Goal: Task Accomplishment & Management: Manage account settings

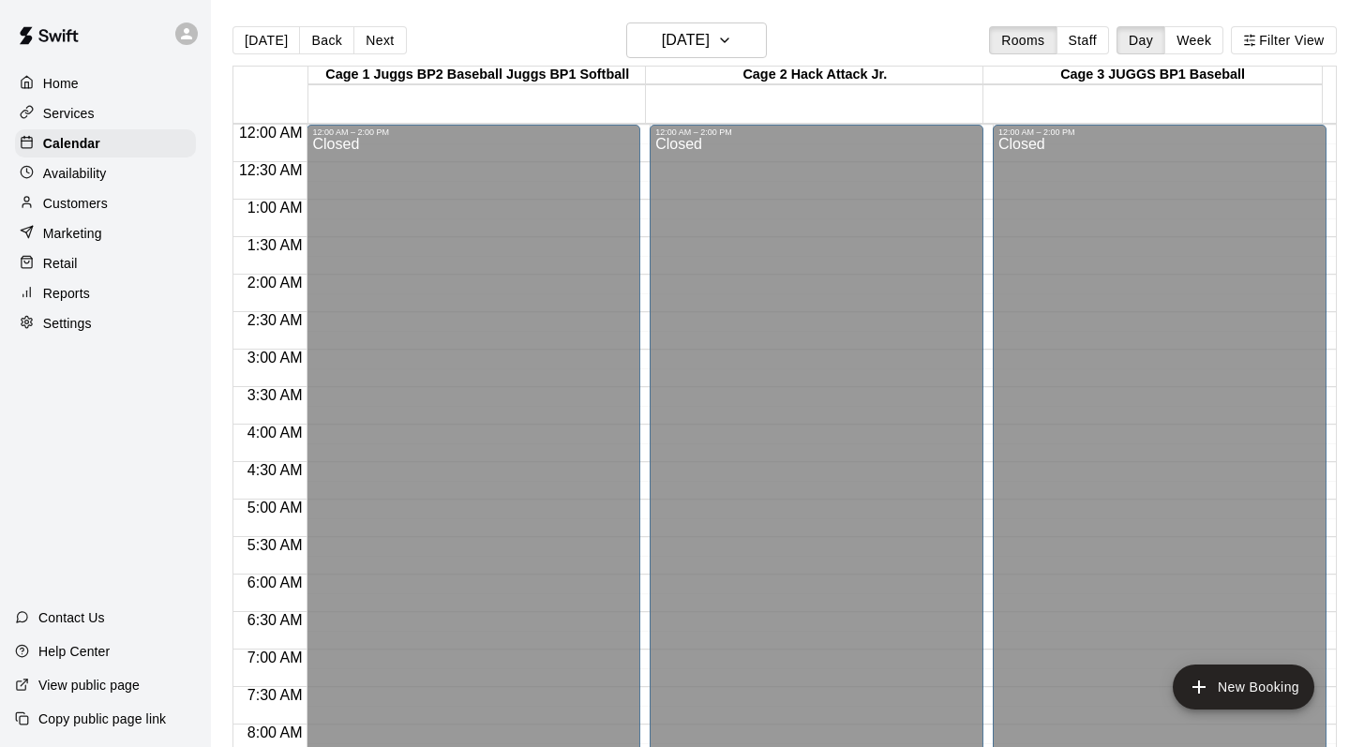
scroll to position [1007, 0]
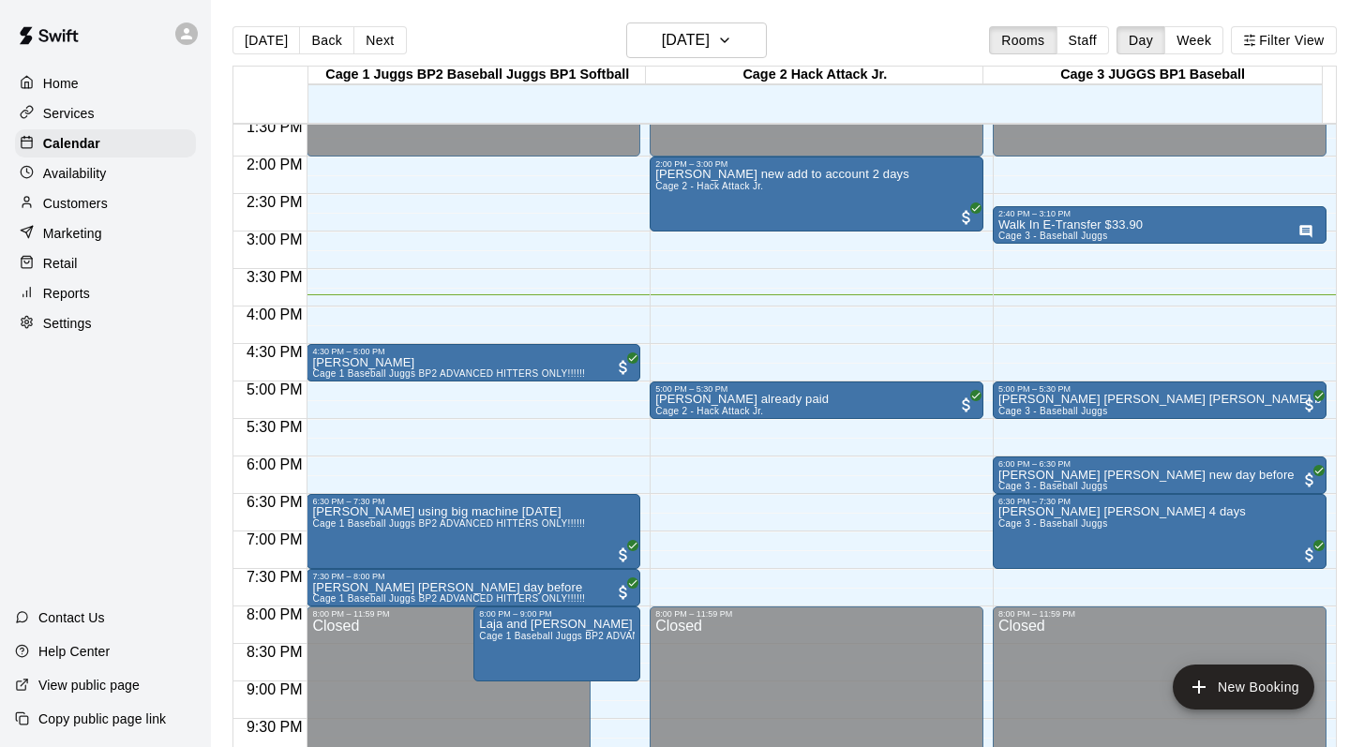
scroll to position [1022, 0]
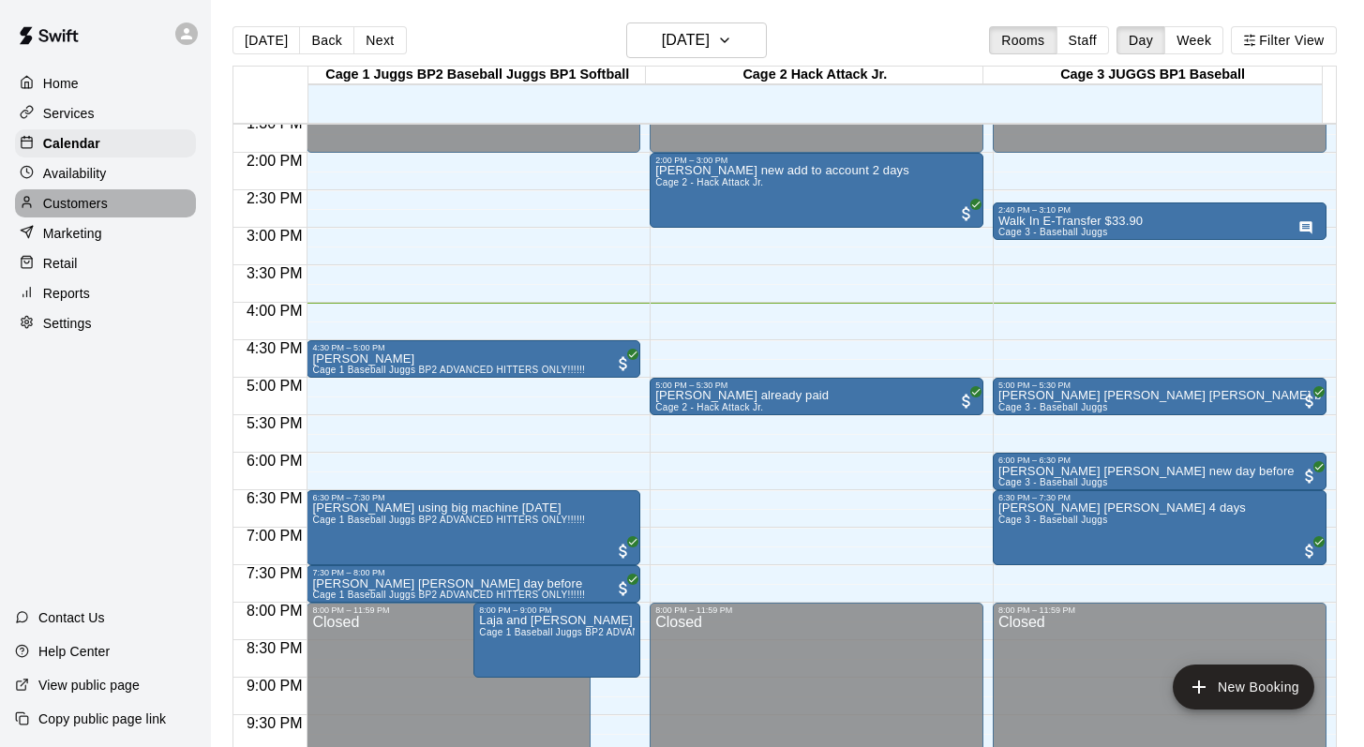
click at [89, 215] on div "Customers" at bounding box center [105, 203] width 181 height 28
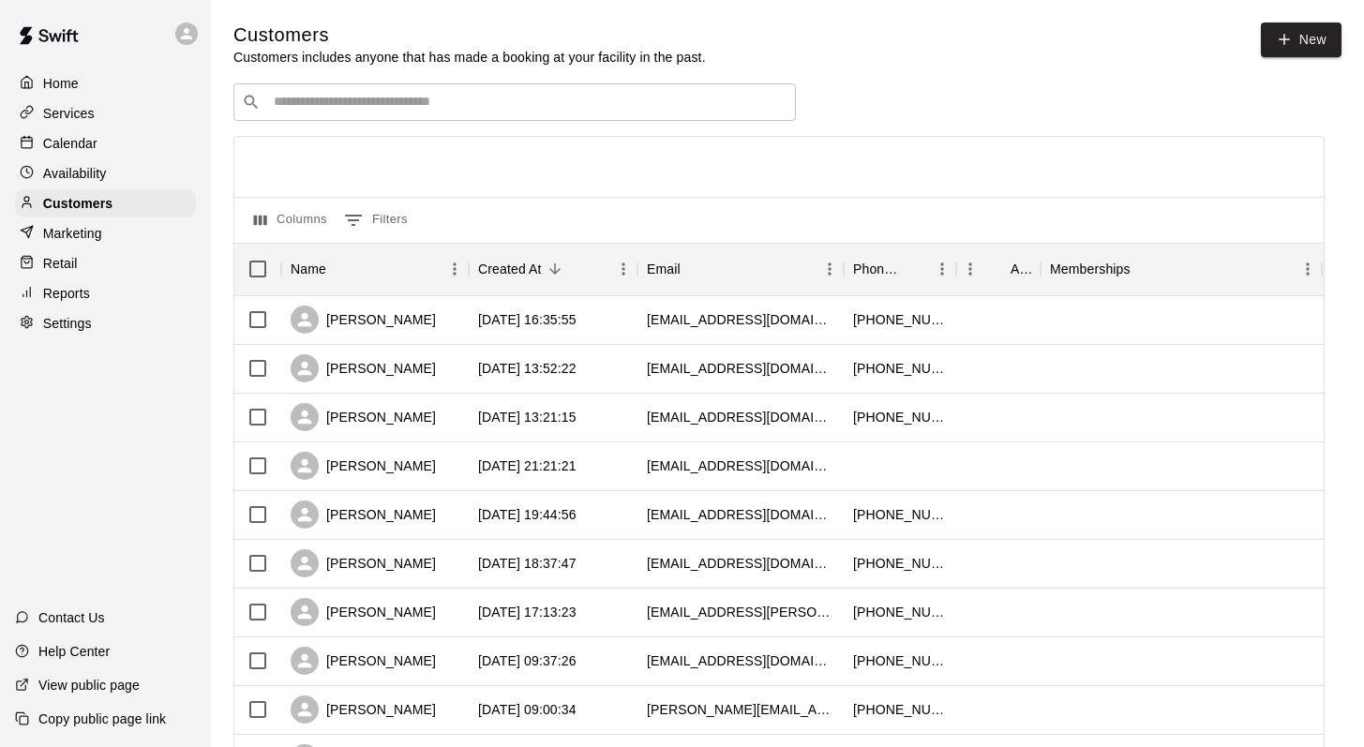
click at [297, 105] on input "Search customers by name or email" at bounding box center [527, 102] width 519 height 19
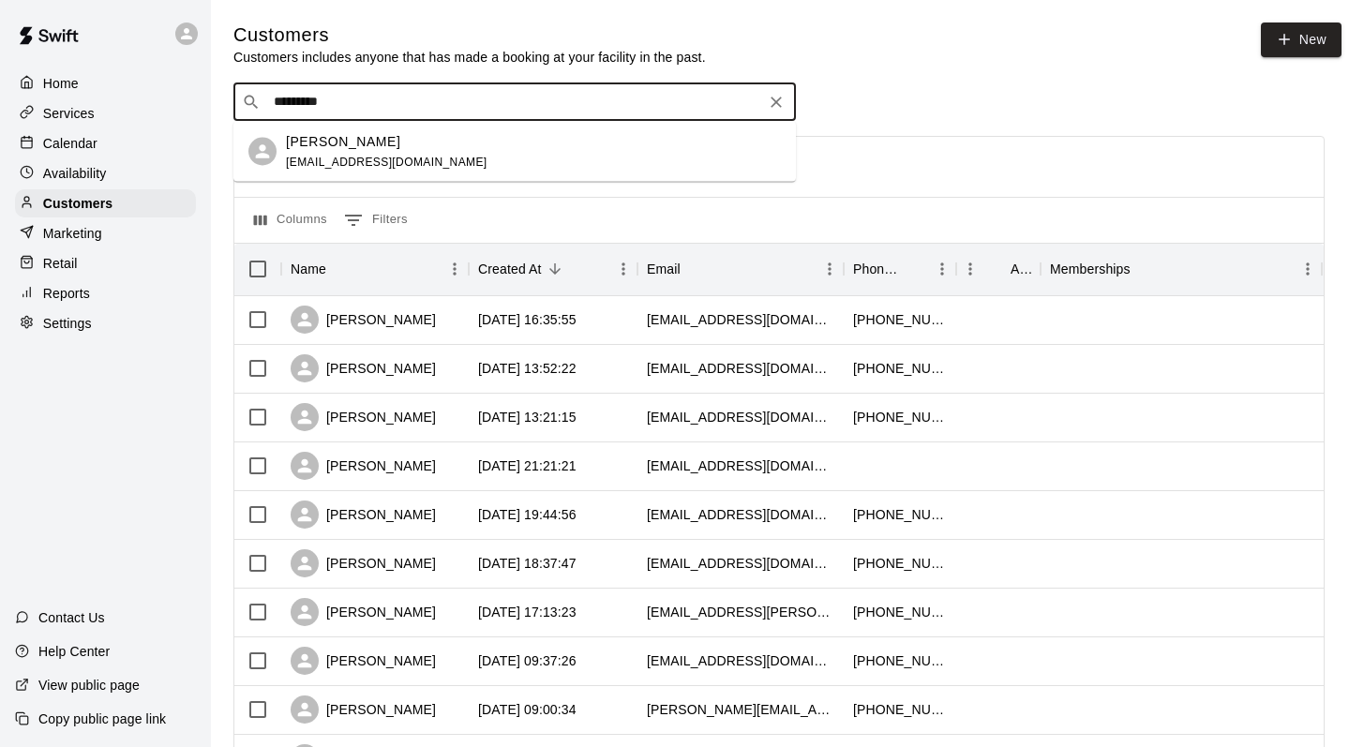
type input "********"
click at [310, 148] on p "[PERSON_NAME]" at bounding box center [343, 141] width 114 height 20
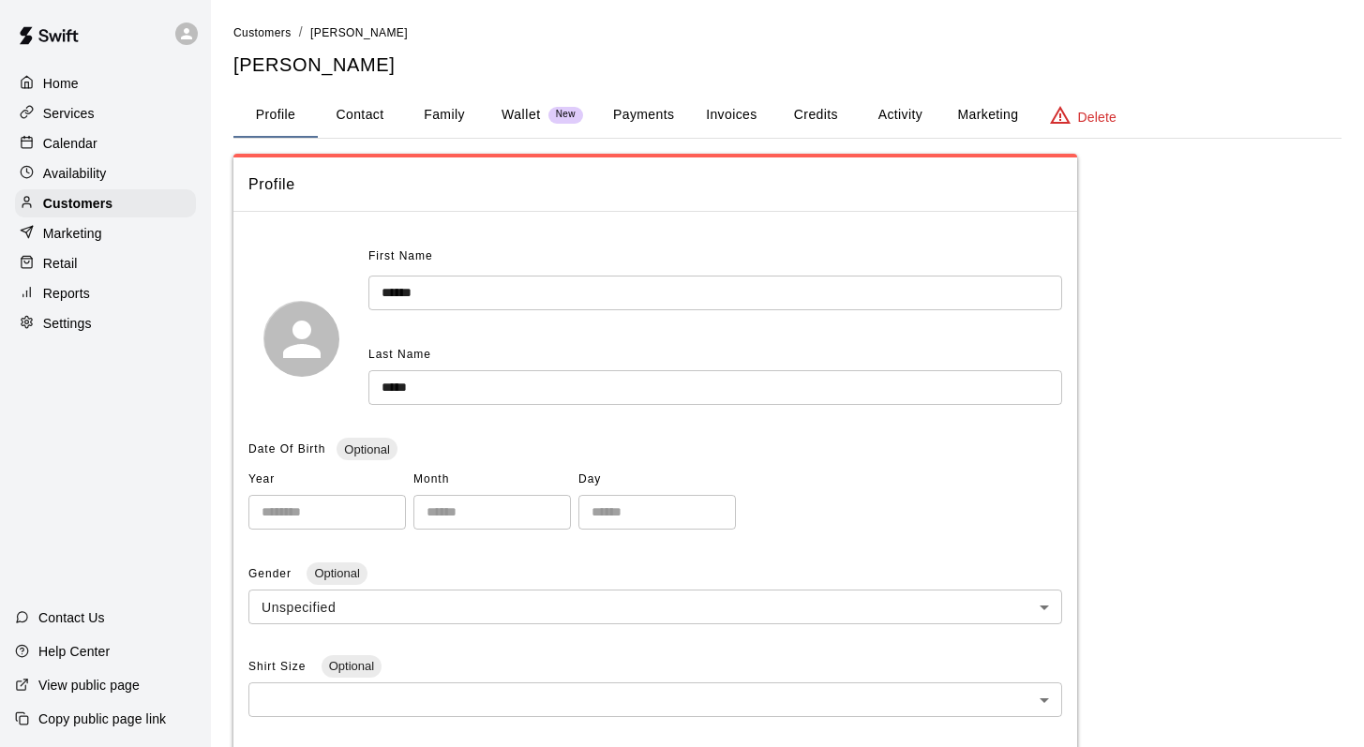
click at [805, 112] on button "Credits" at bounding box center [815, 115] width 84 height 45
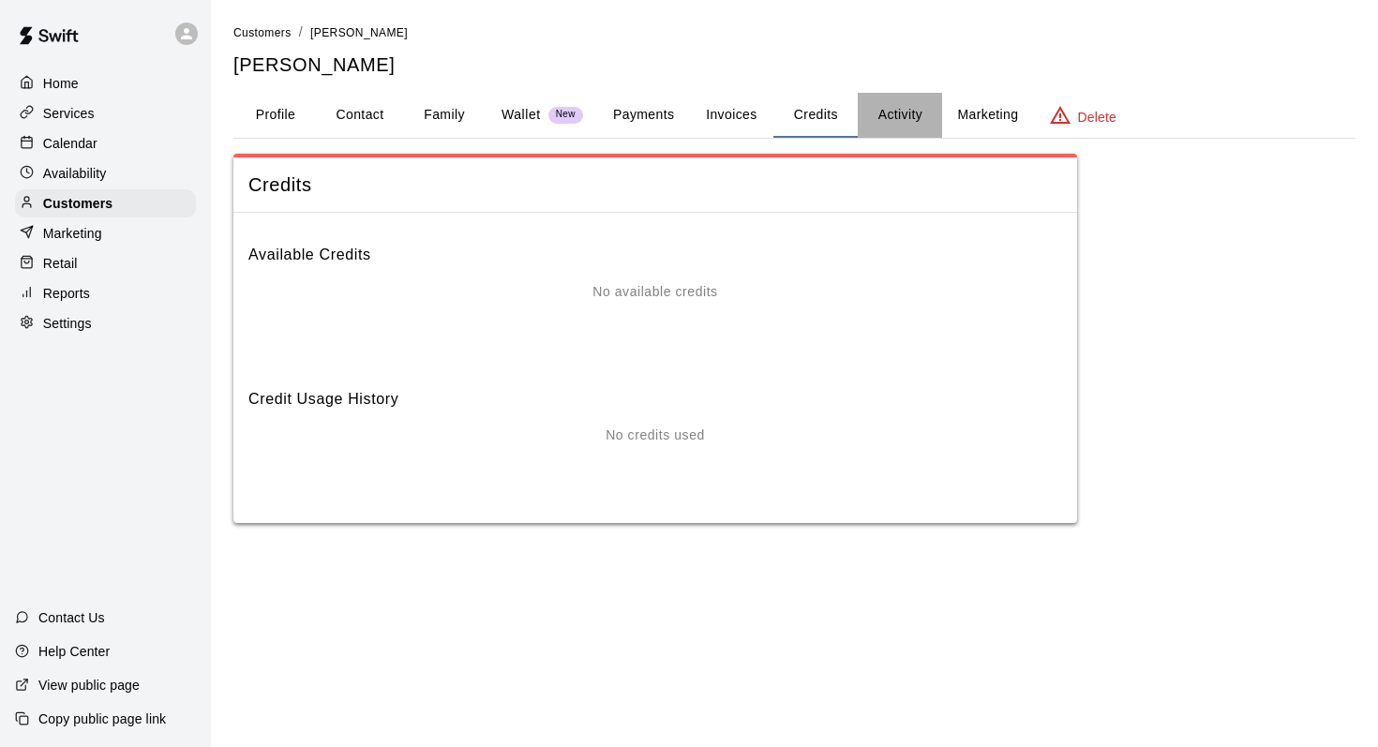
click at [890, 108] on button "Activity" at bounding box center [900, 115] width 84 height 45
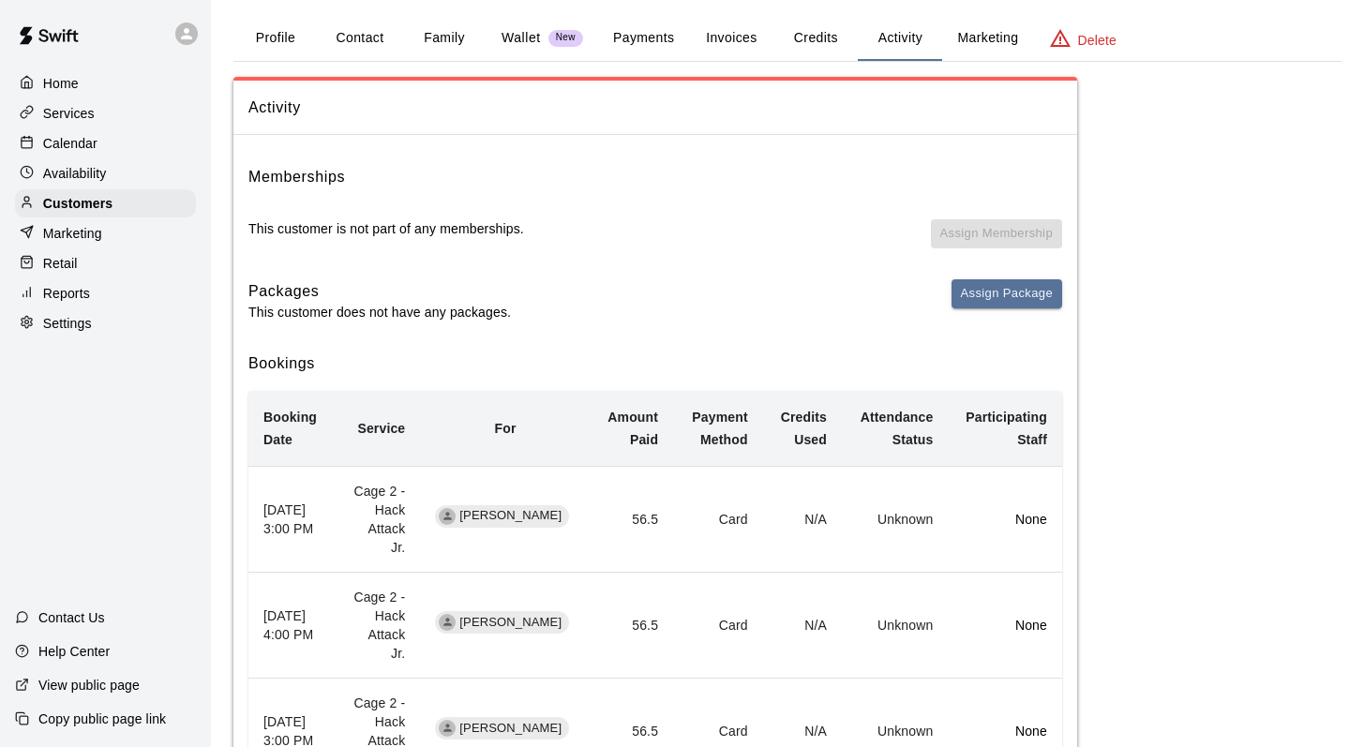
scroll to position [64, 0]
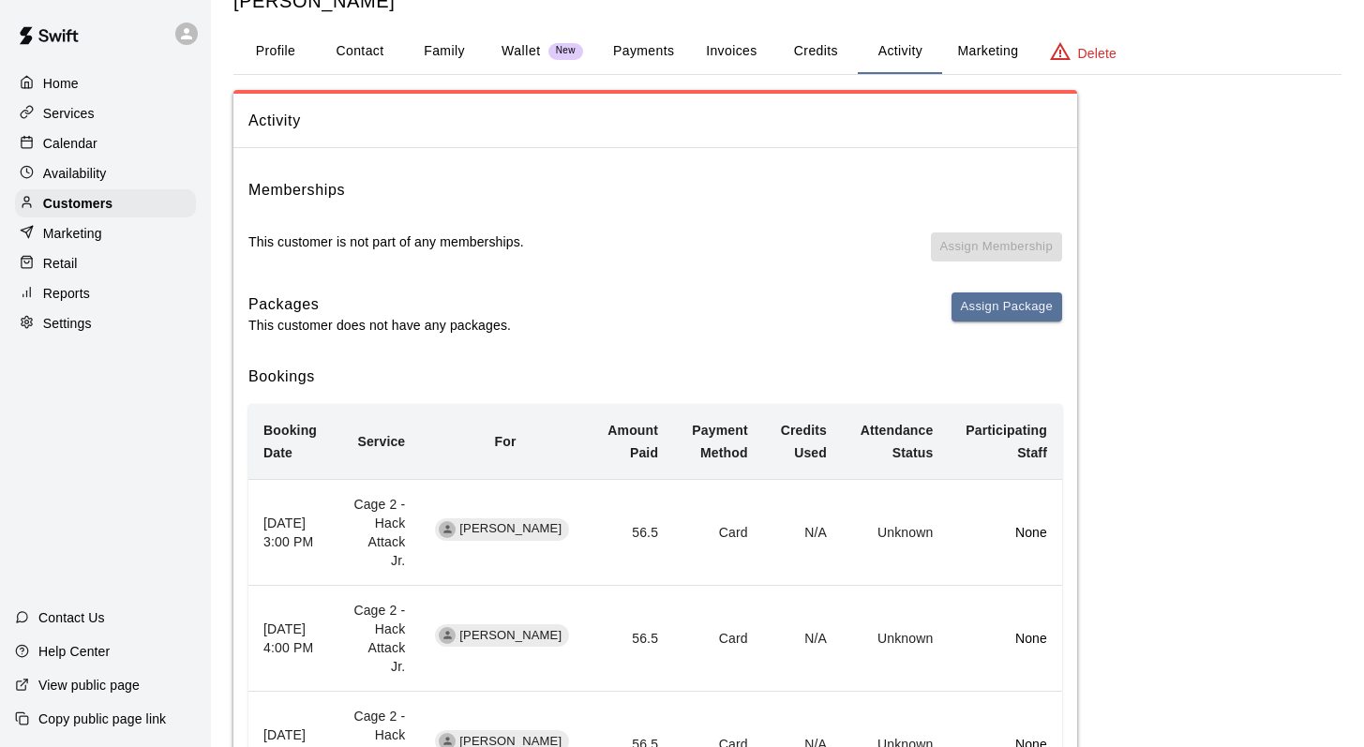
click at [354, 47] on button "Contact" at bounding box center [360, 51] width 84 height 45
select select "**"
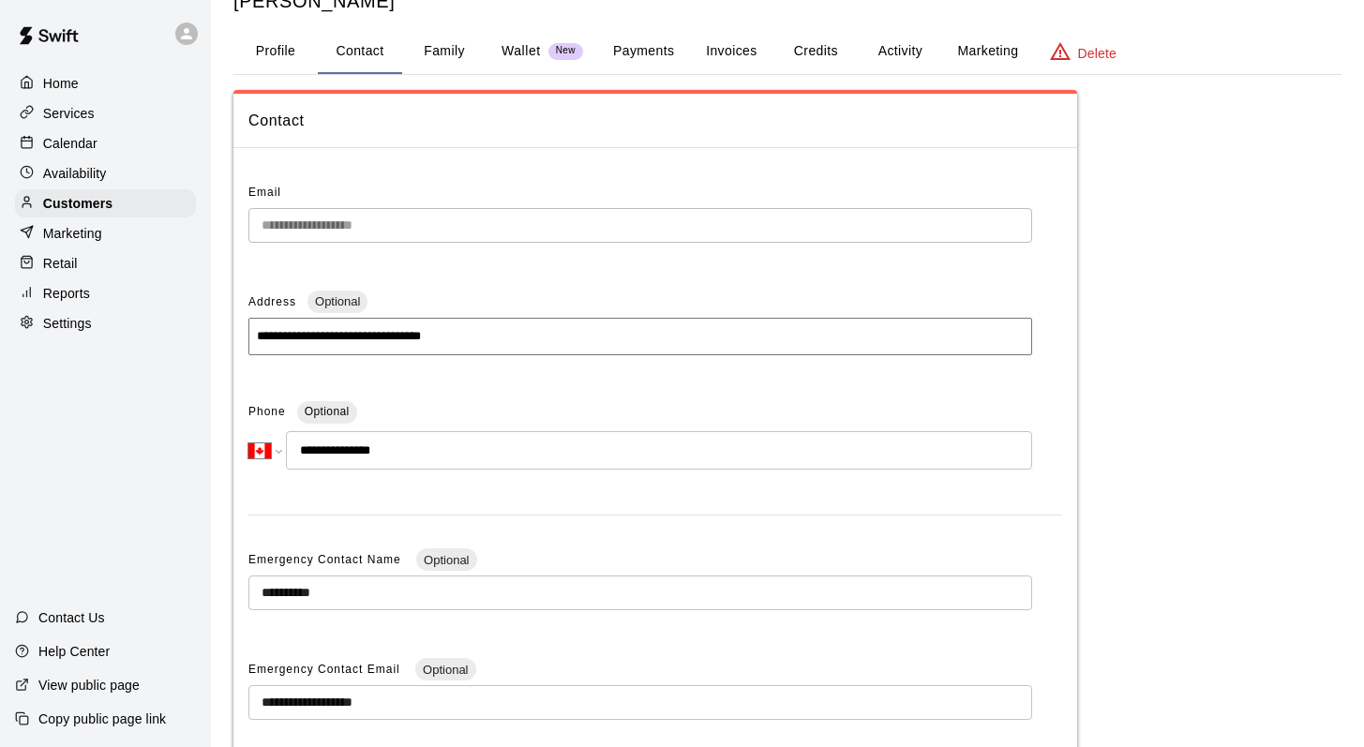
click at [276, 52] on button "Profile" at bounding box center [275, 51] width 84 height 45
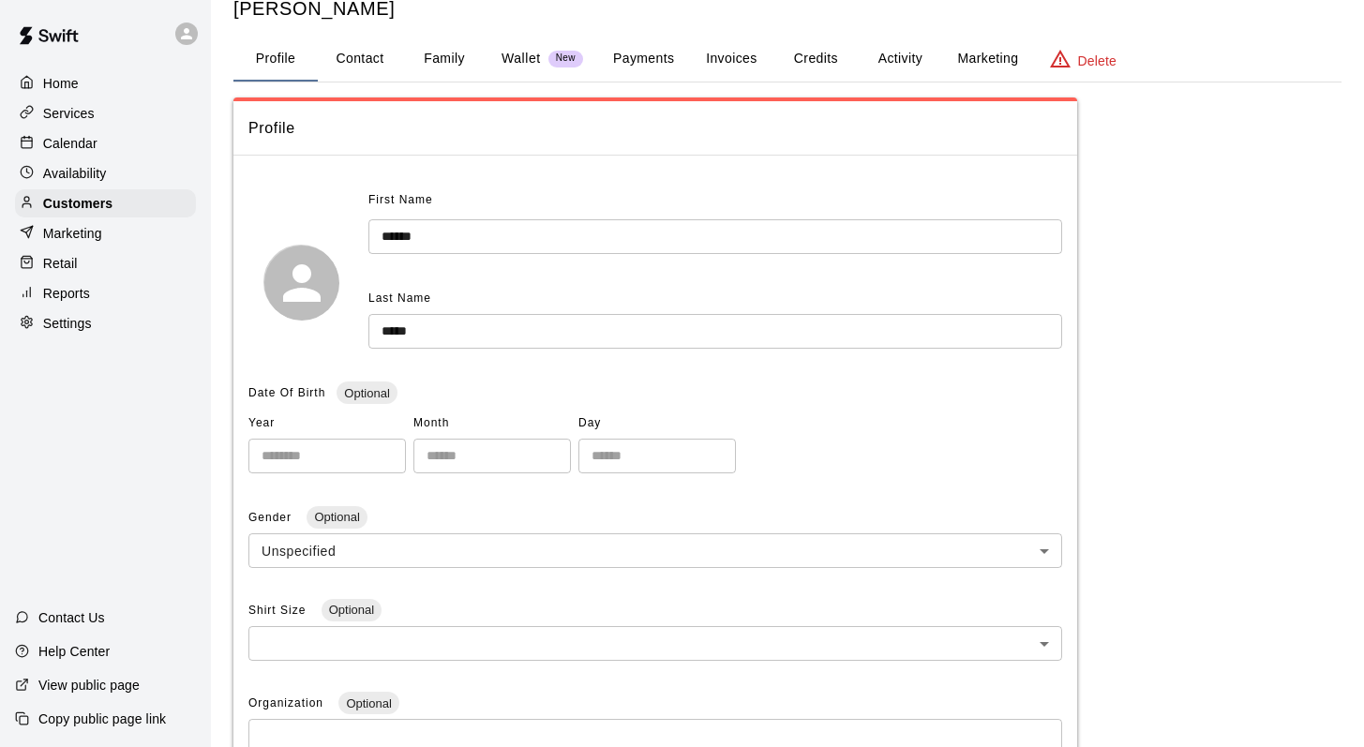
scroll to position [52, 0]
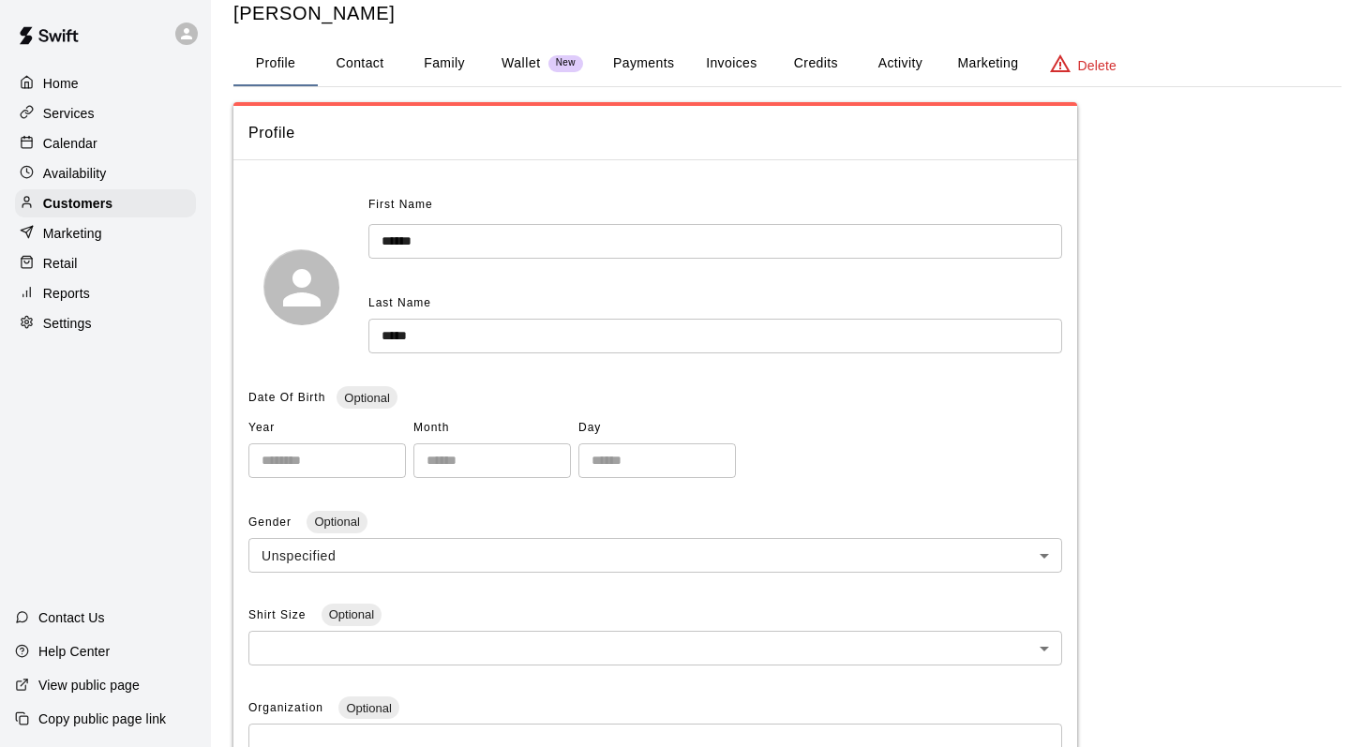
click at [444, 57] on button "Family" at bounding box center [444, 63] width 84 height 45
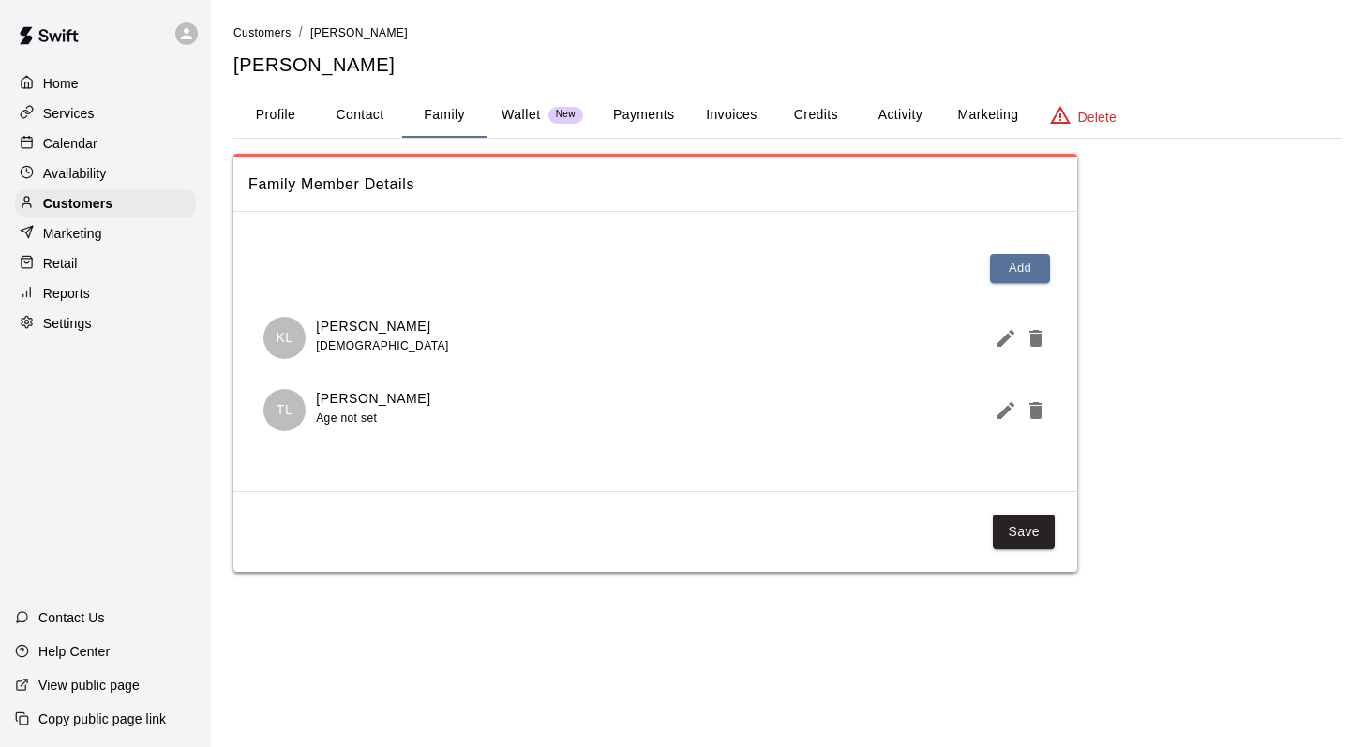
scroll to position [0, 0]
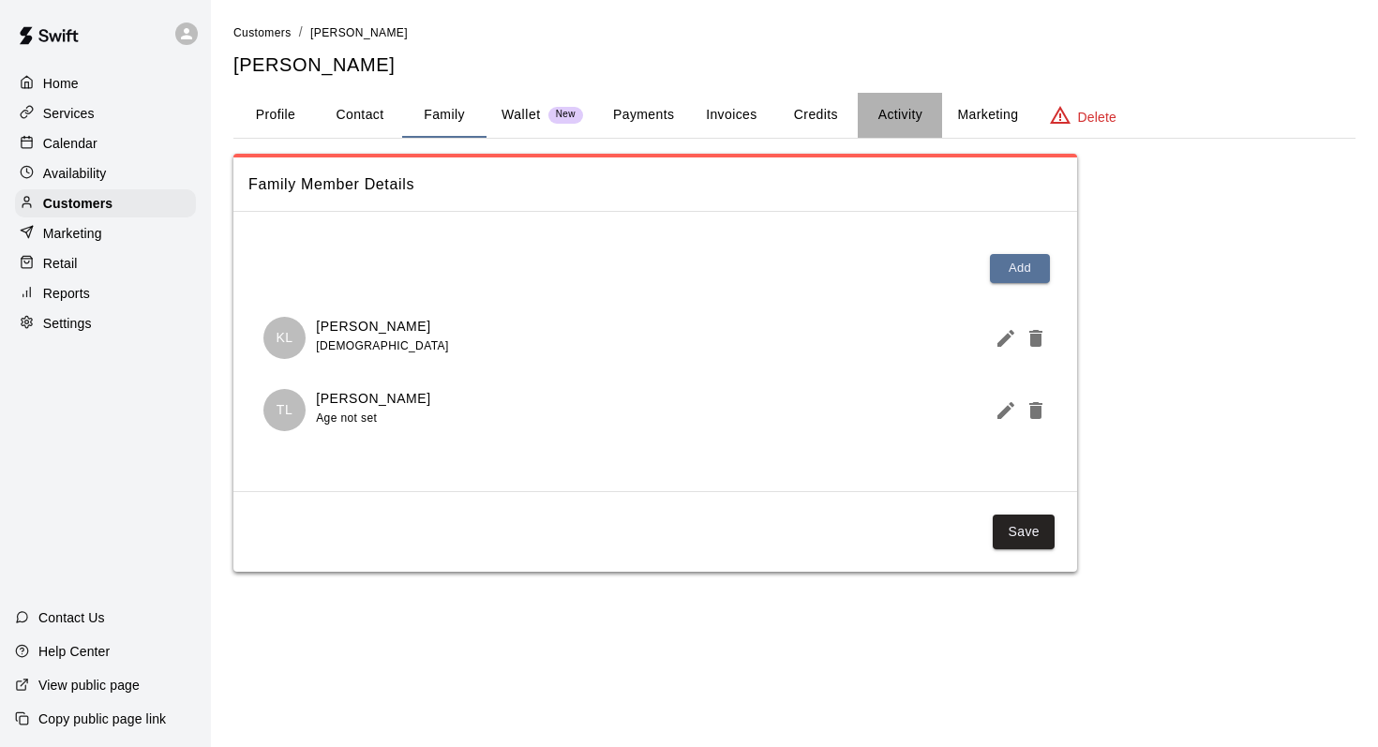
click at [897, 107] on button "Activity" at bounding box center [900, 115] width 84 height 45
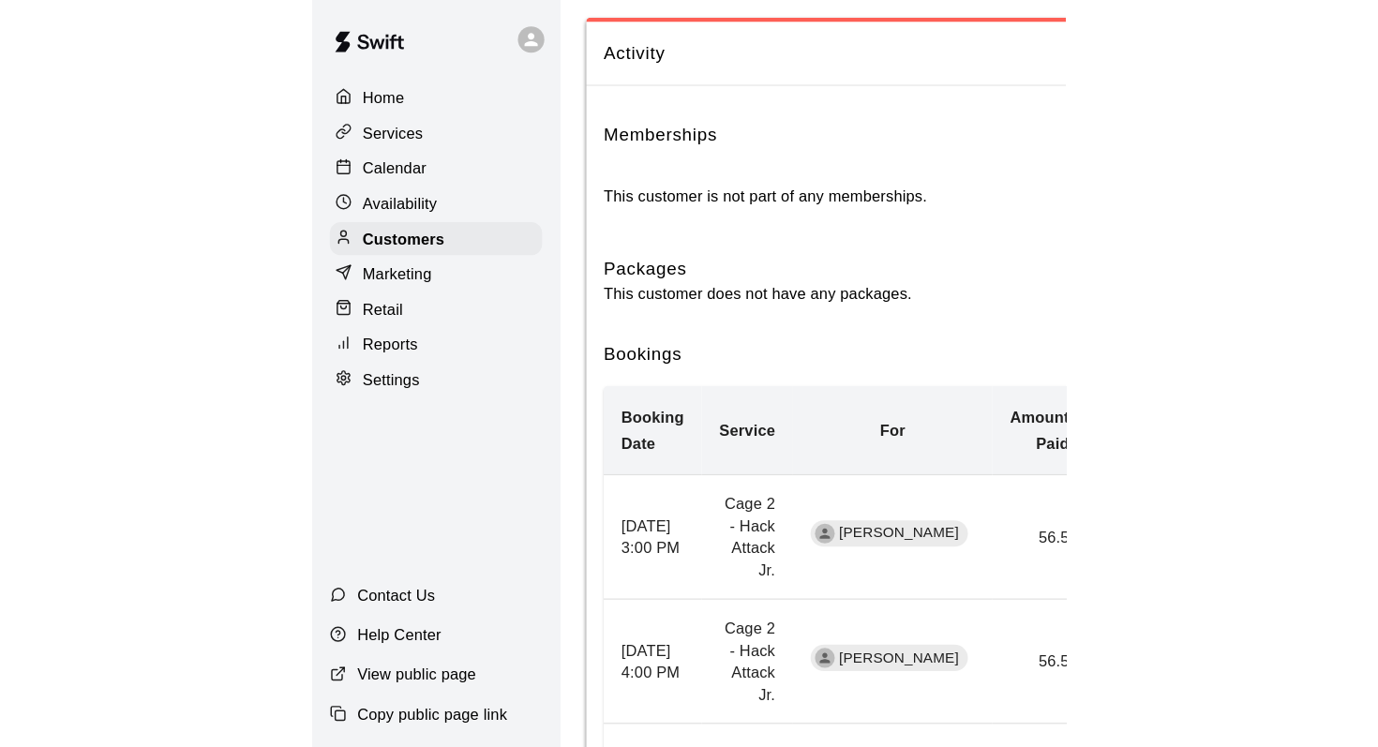
scroll to position [52, 0]
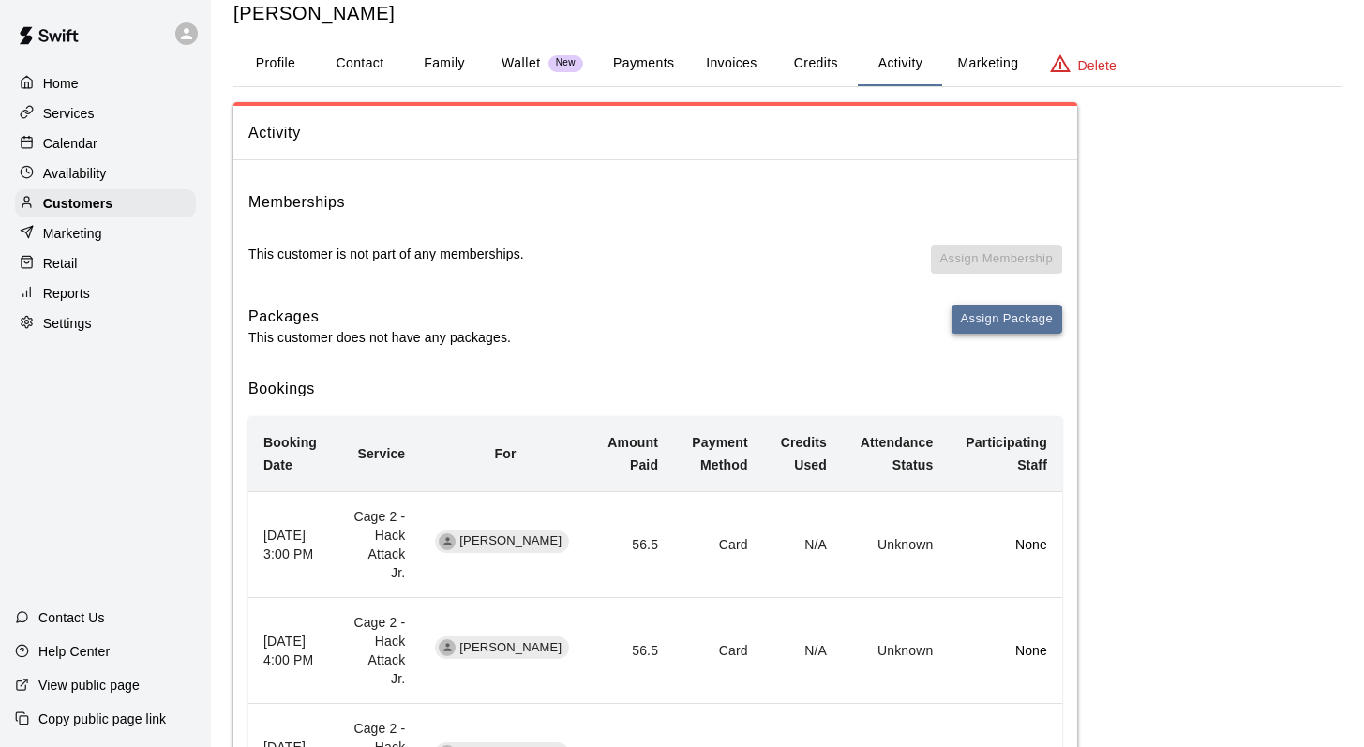
click at [982, 314] on button "Assign Package" at bounding box center [1006, 319] width 111 height 29
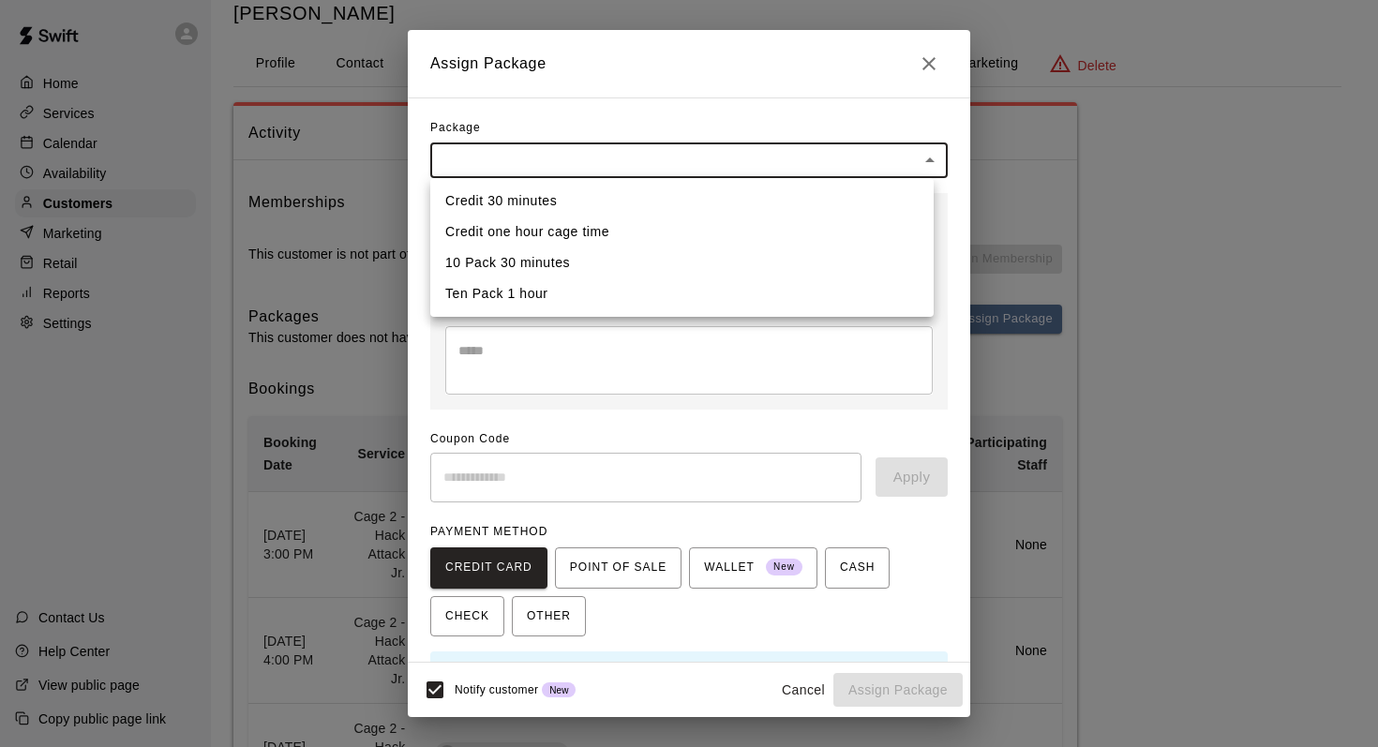
click at [918, 156] on body "Home Services Calendar Availability Customers Marketing Retail Reports Settings…" at bounding box center [689, 432] width 1378 height 969
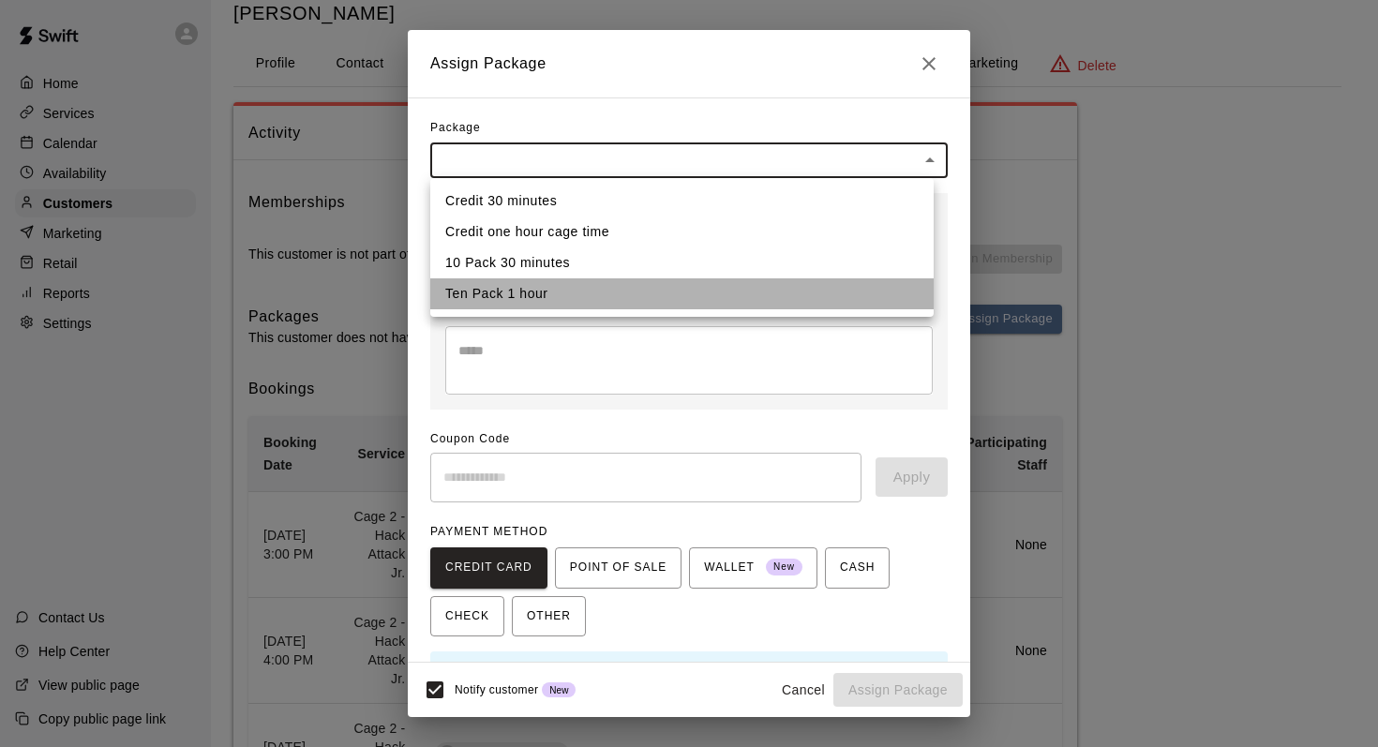
click at [473, 289] on li "Ten Pack 1 hour" at bounding box center [681, 293] width 503 height 31
type input "**********"
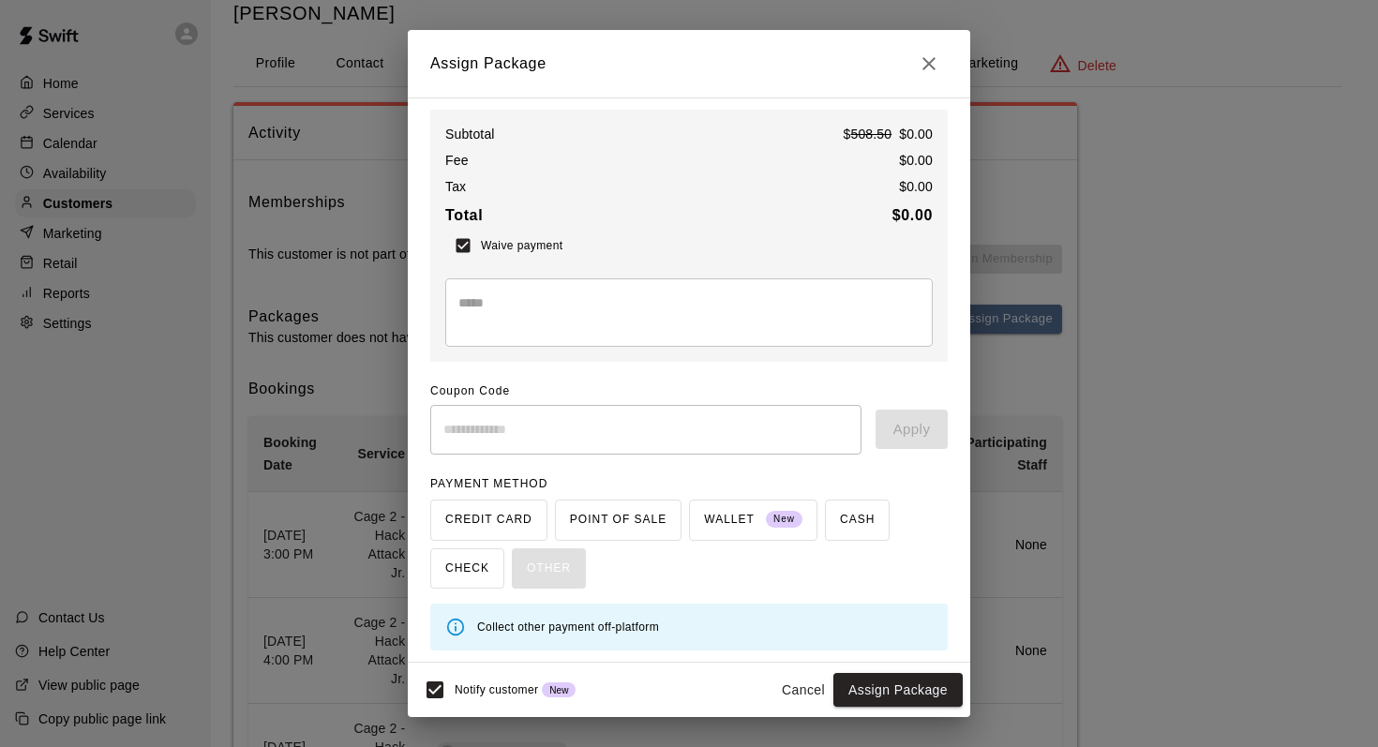
scroll to position [87, 0]
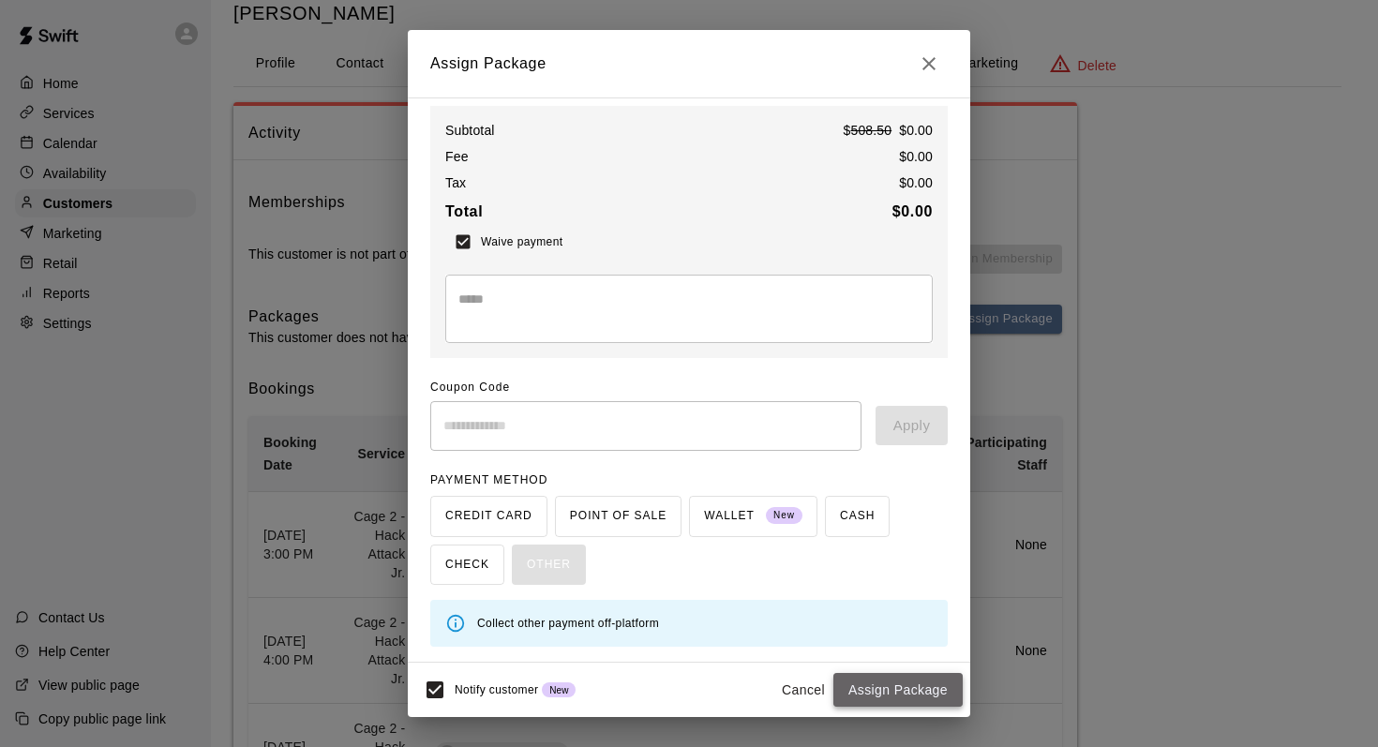
click at [886, 694] on button "Assign Package" at bounding box center [897, 690] width 129 height 35
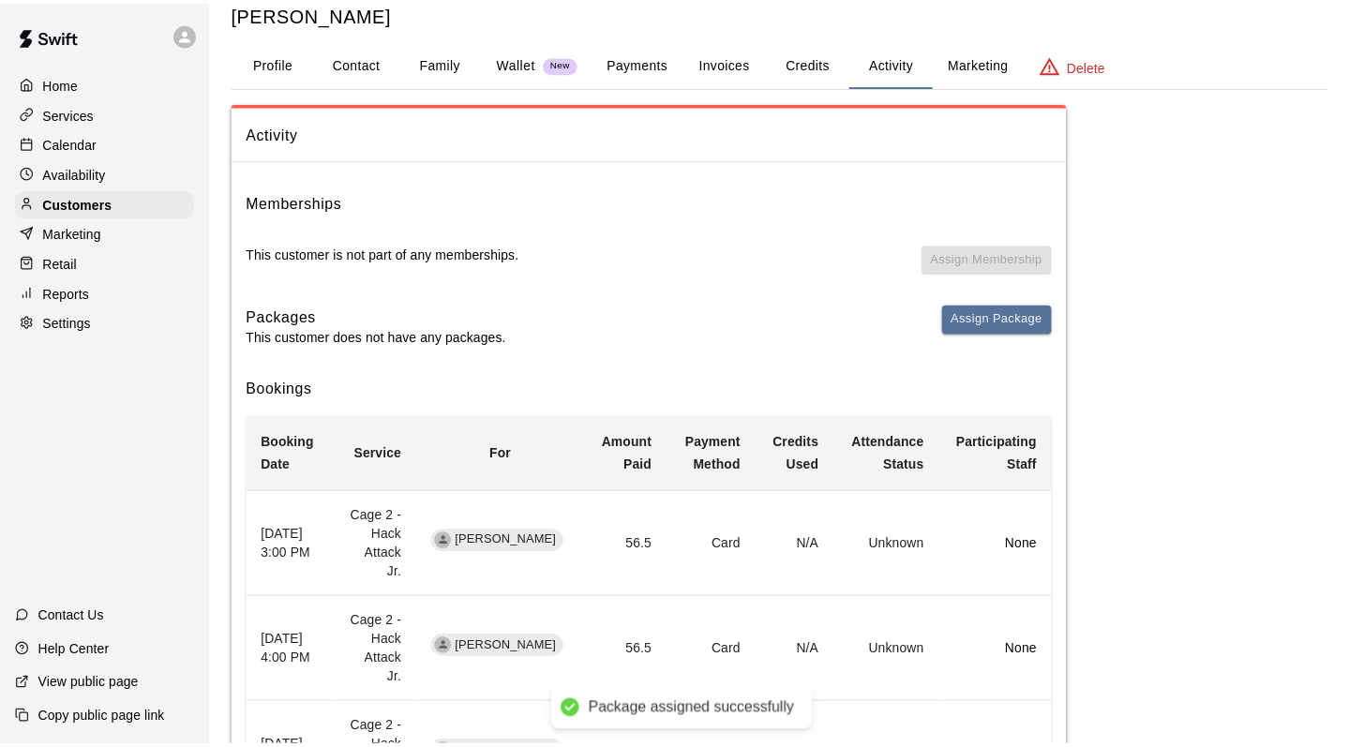
scroll to position [52, 0]
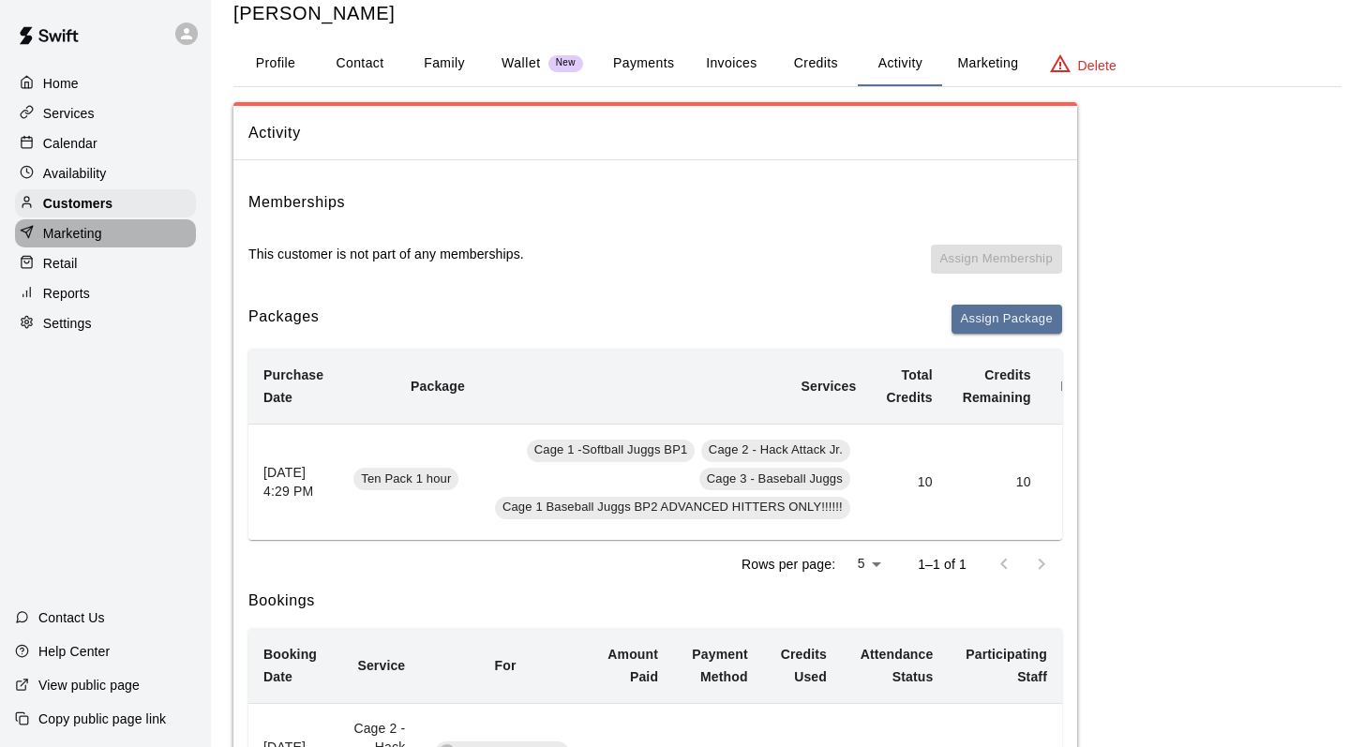
click at [105, 232] on div "Marketing" at bounding box center [105, 233] width 181 height 28
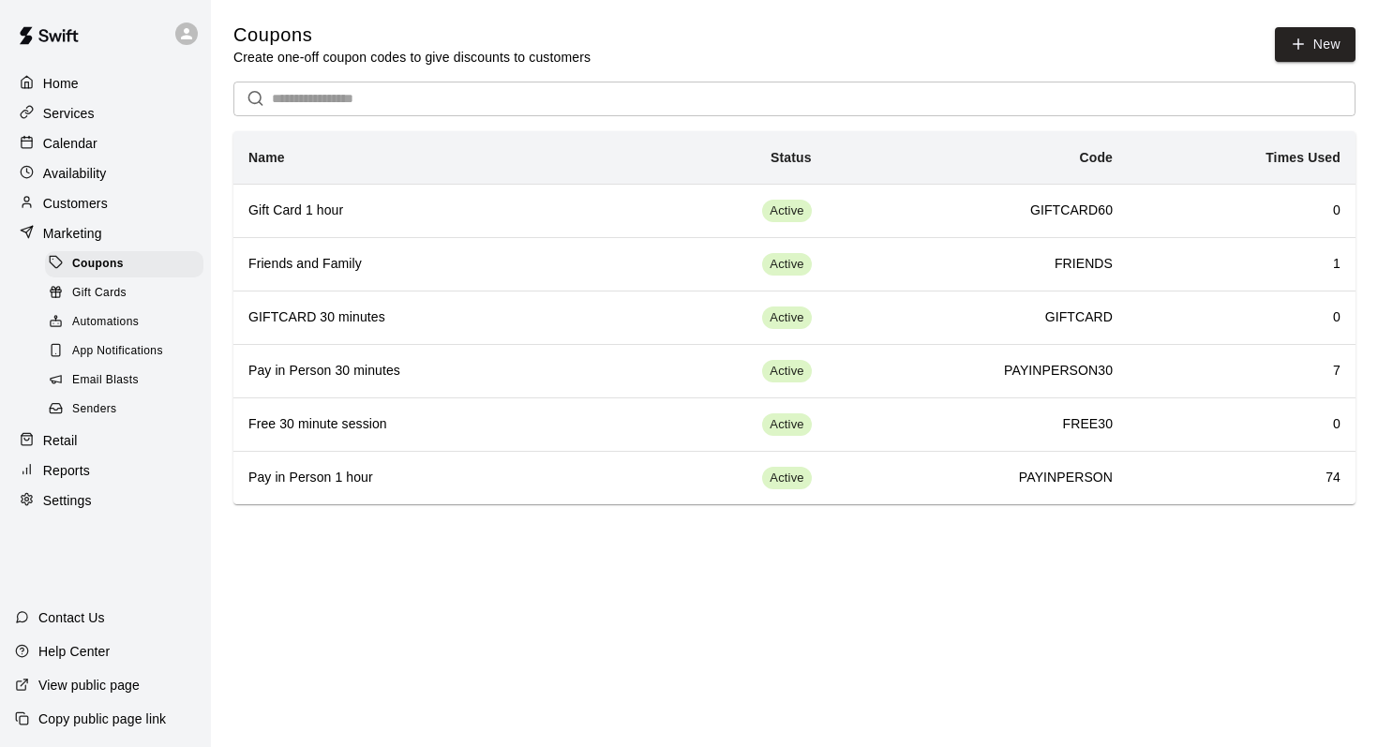
click at [64, 504] on p "Settings" at bounding box center [67, 500] width 49 height 19
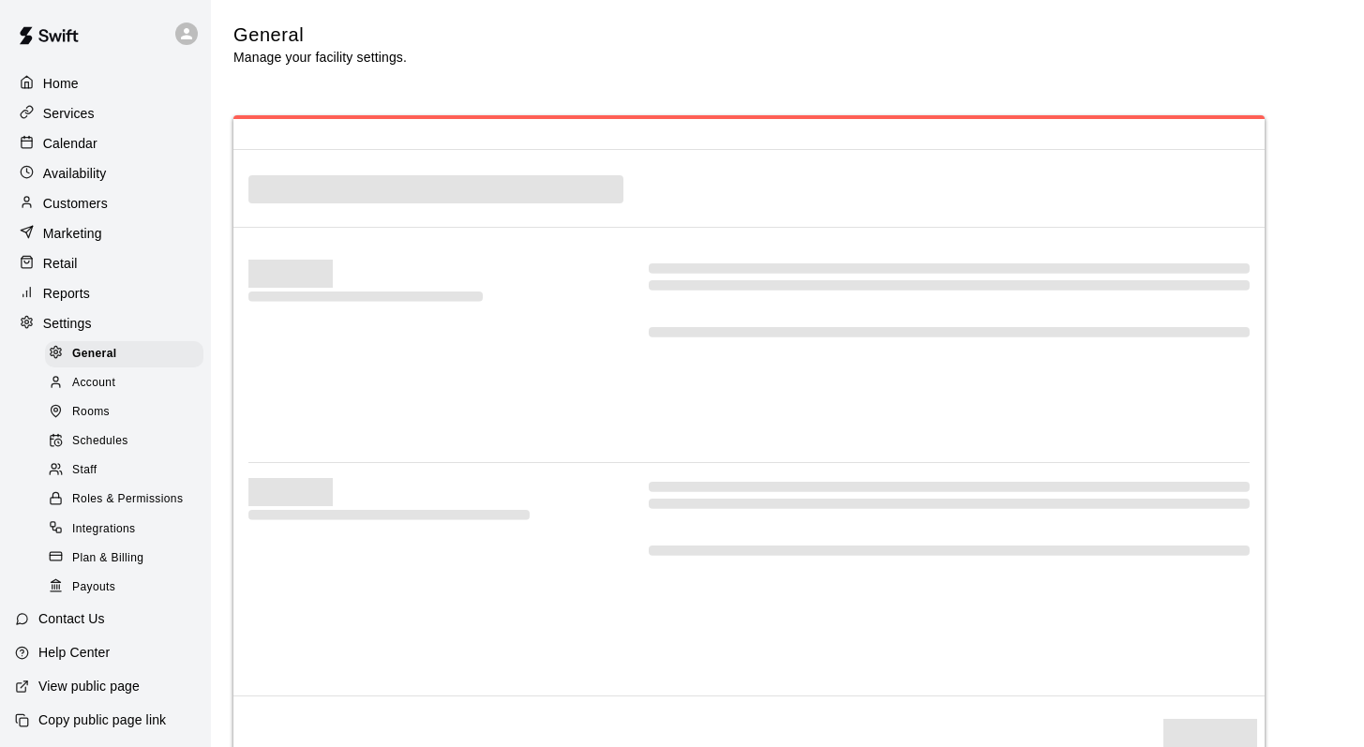
select select "**"
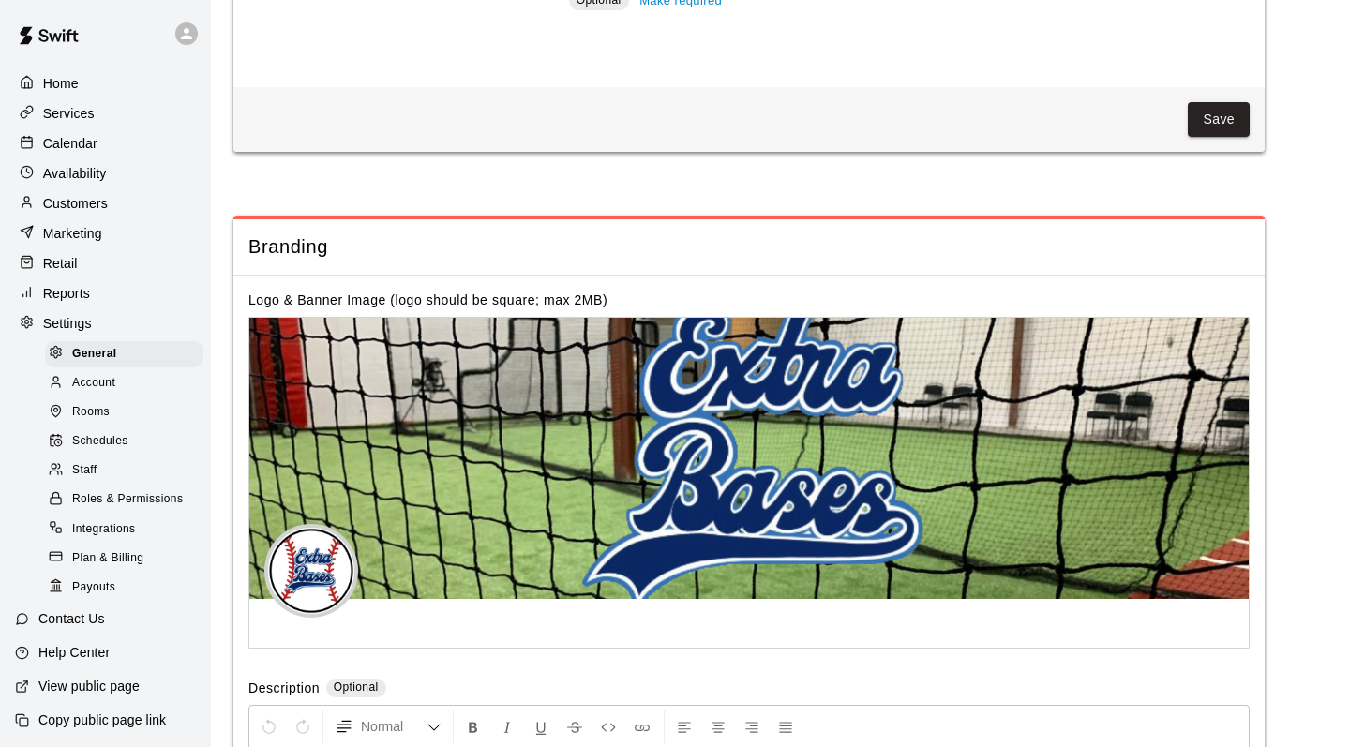
scroll to position [3901, 0]
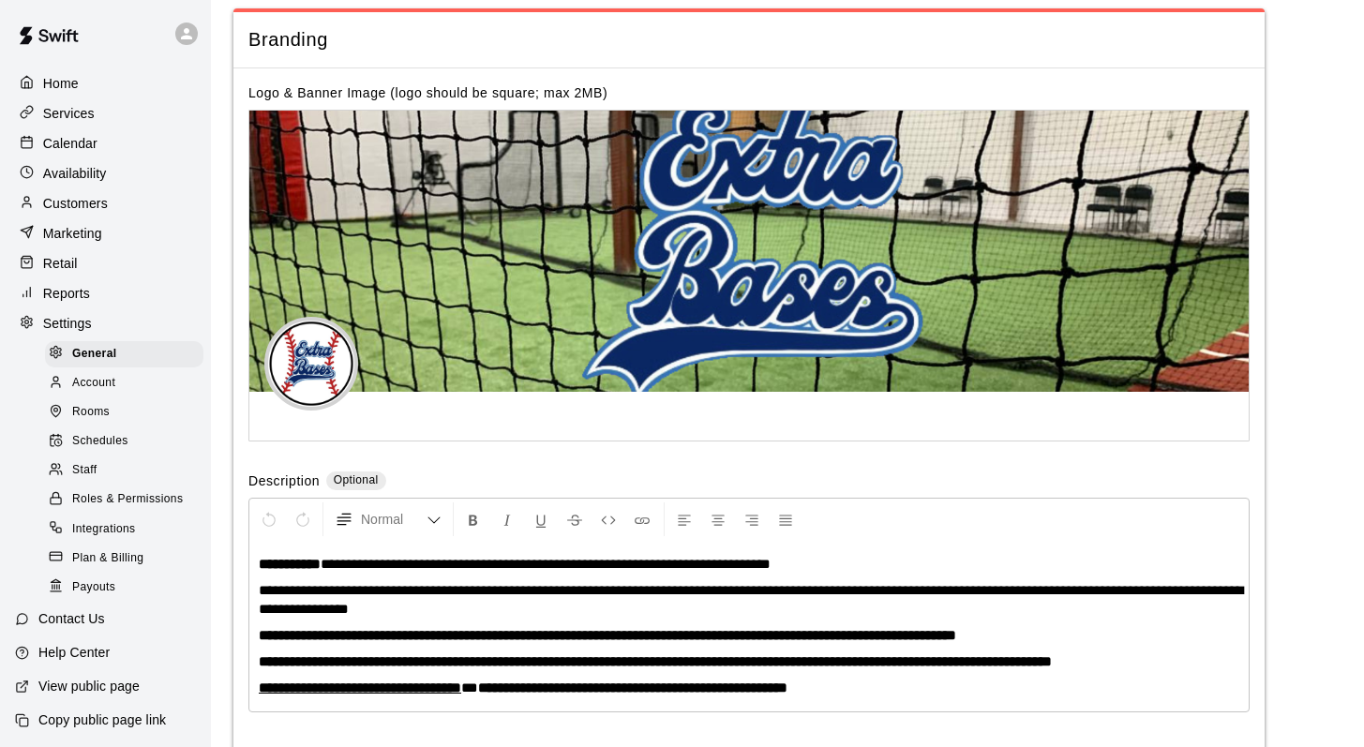
click at [89, 116] on p "Services" at bounding box center [69, 113] width 52 height 19
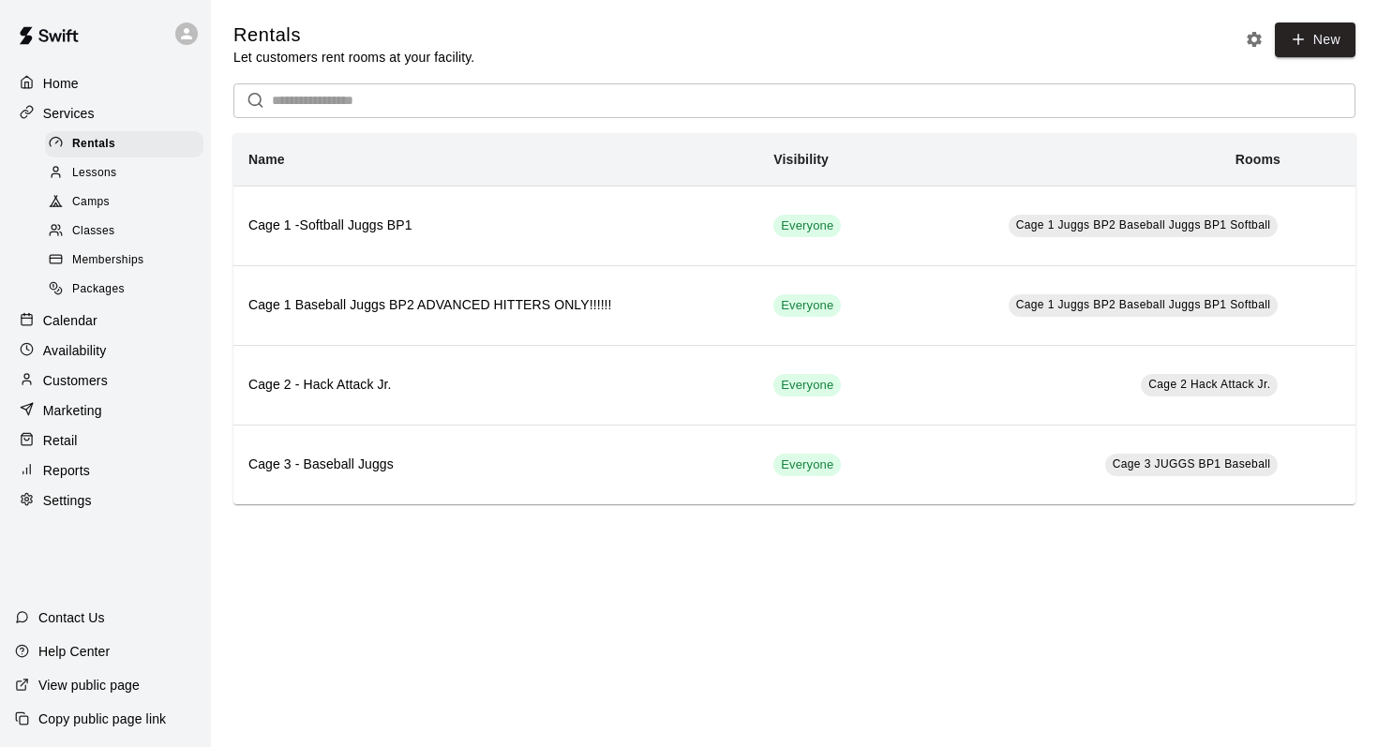
click at [97, 281] on span "Packages" at bounding box center [98, 289] width 52 height 19
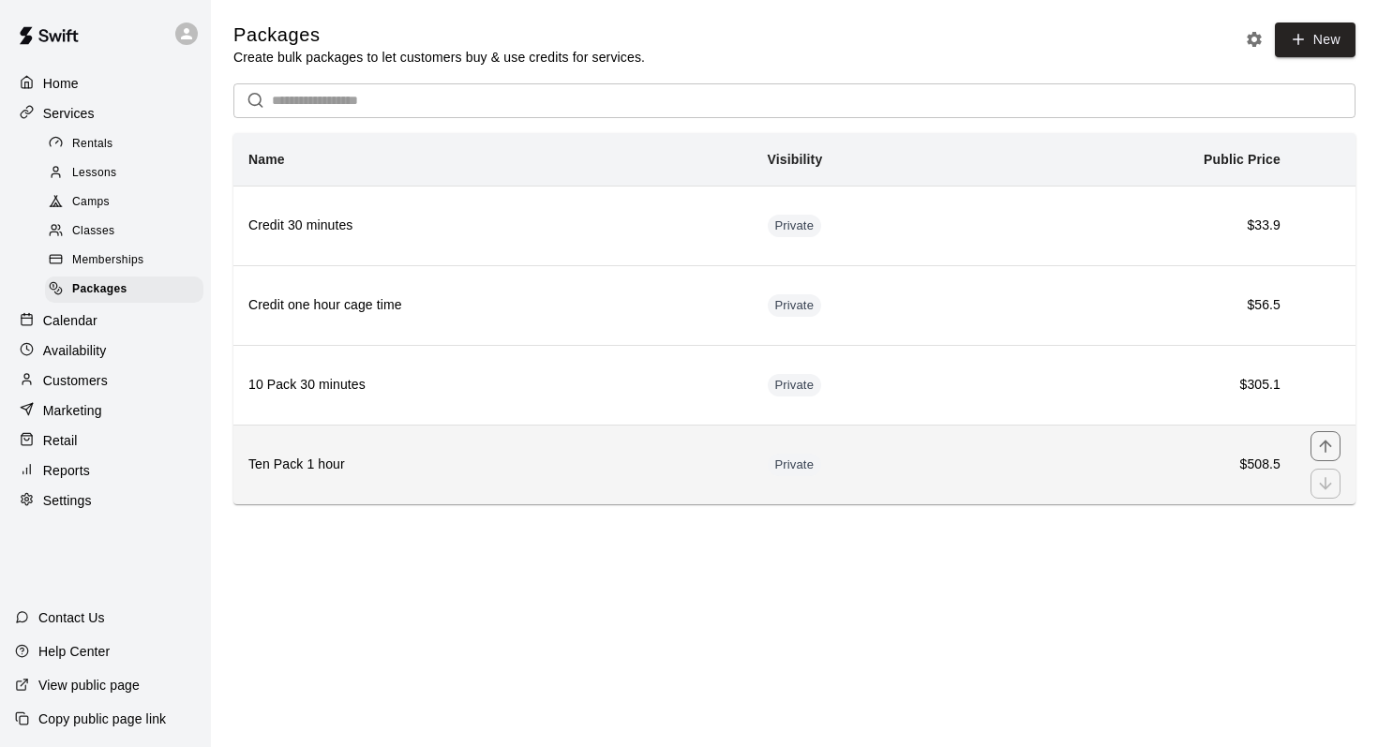
click at [292, 468] on h6 "Ten Pack 1 hour" at bounding box center [492, 465] width 489 height 21
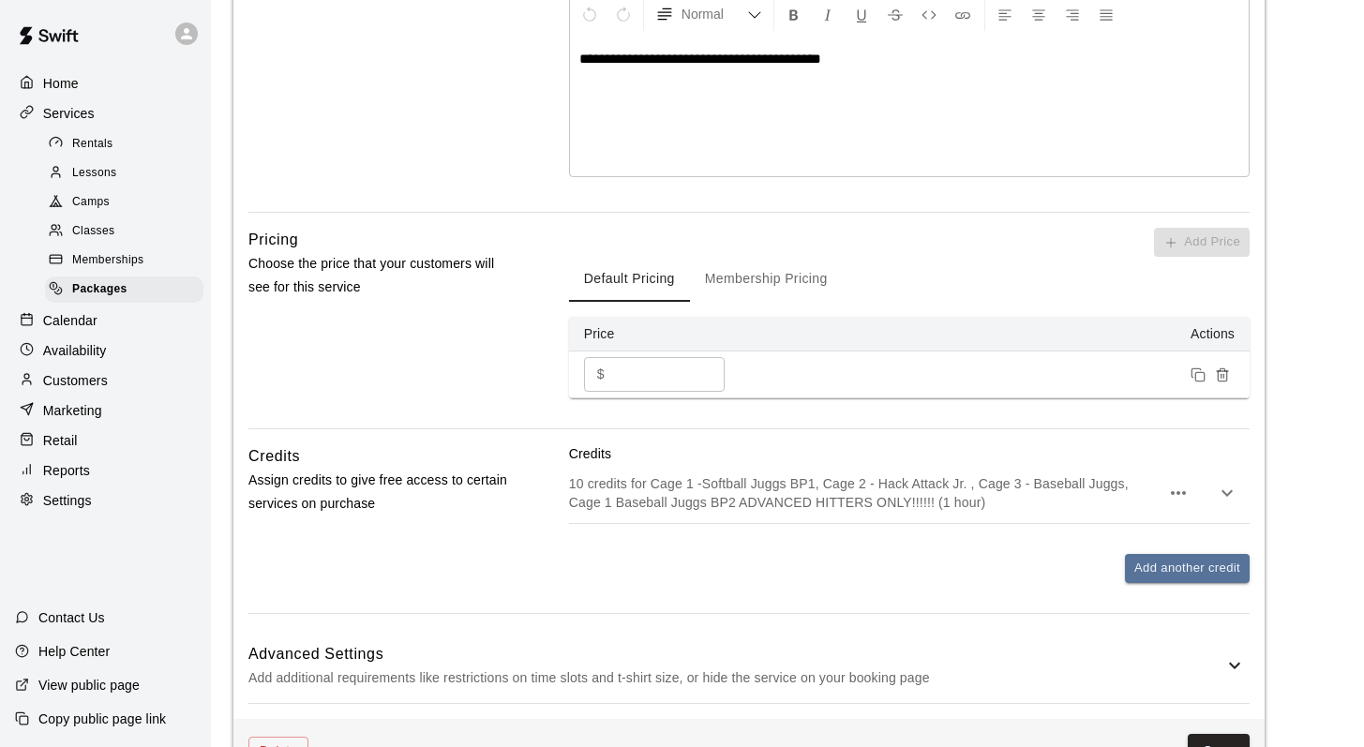
scroll to position [529, 0]
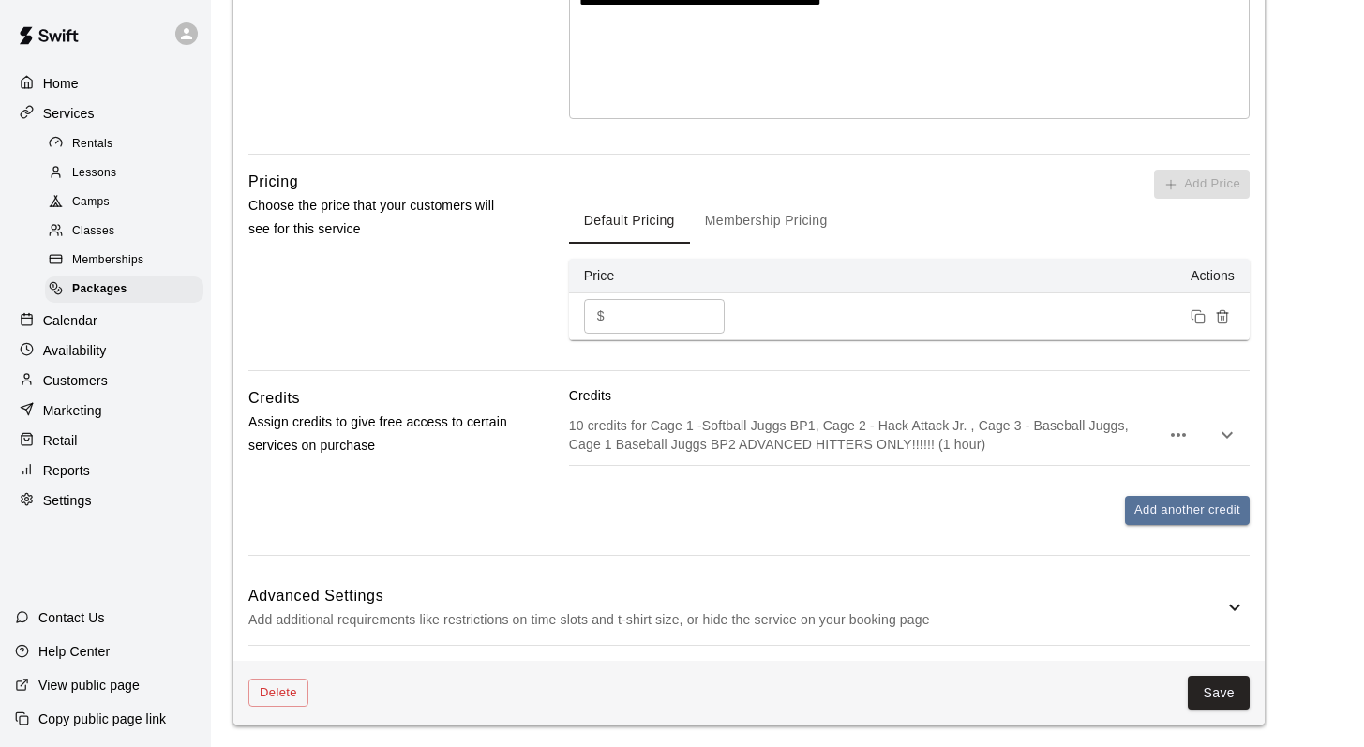
click at [653, 318] on input "*****" at bounding box center [668, 316] width 112 height 35
type input "*****"
click at [1208, 684] on button "Save" at bounding box center [1218, 693] width 62 height 35
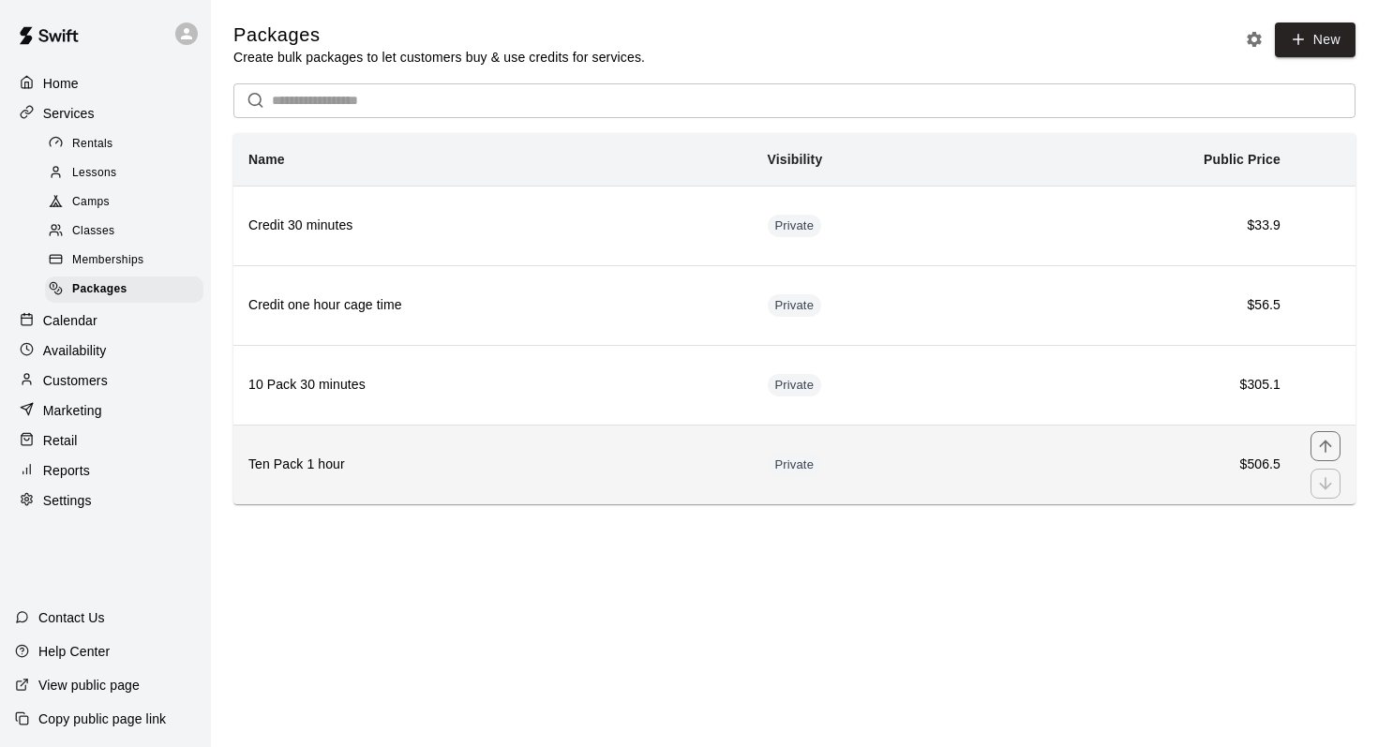
click at [450, 467] on h6 "Ten Pack 1 hour" at bounding box center [492, 465] width 489 height 21
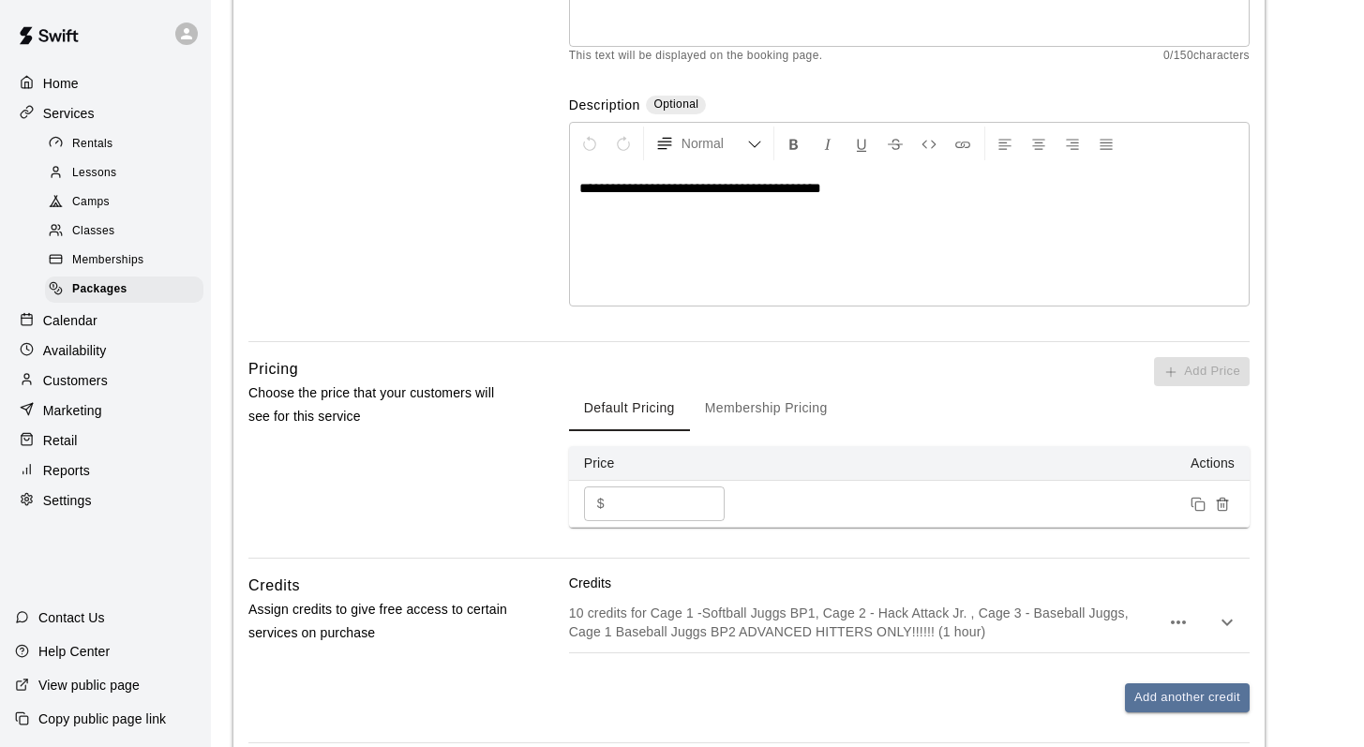
scroll to position [529, 0]
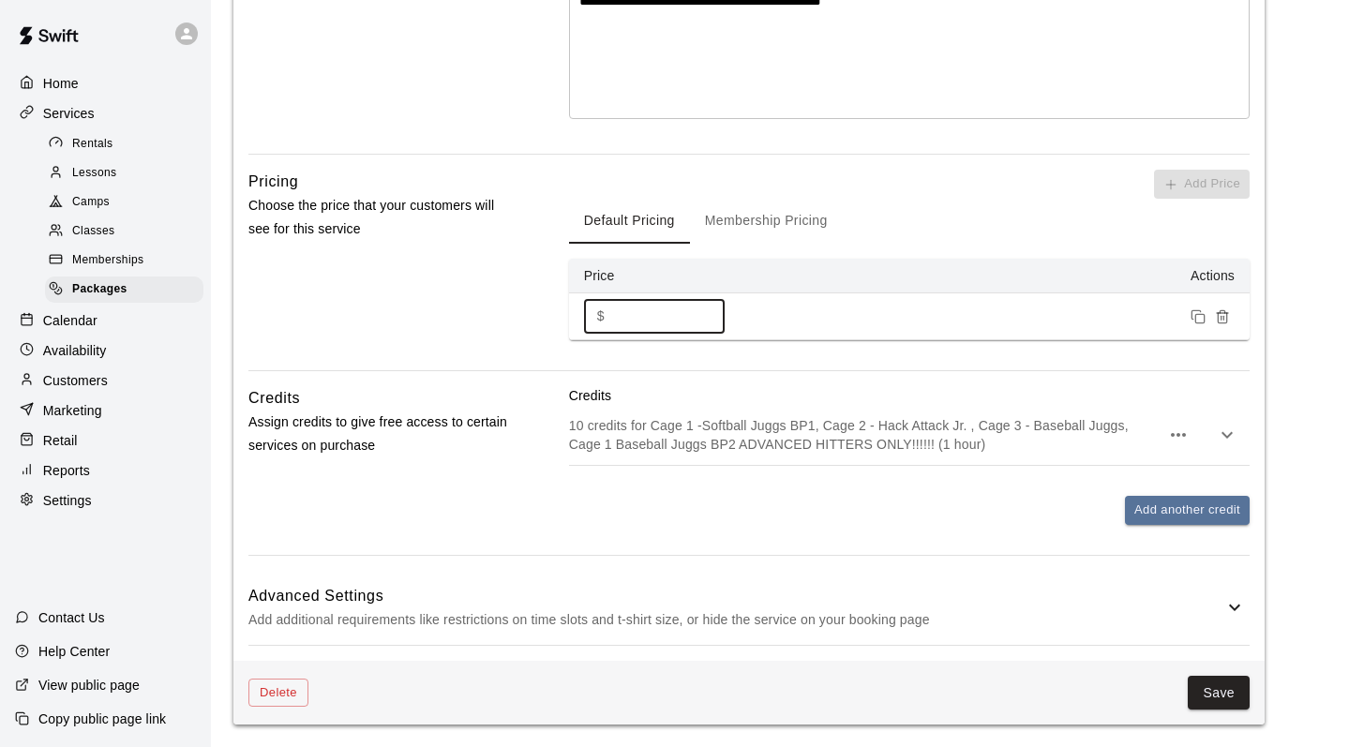
click at [666, 309] on input "*****" at bounding box center [668, 316] width 112 height 35
type input "******"
click at [1224, 690] on button "Save" at bounding box center [1218, 693] width 62 height 35
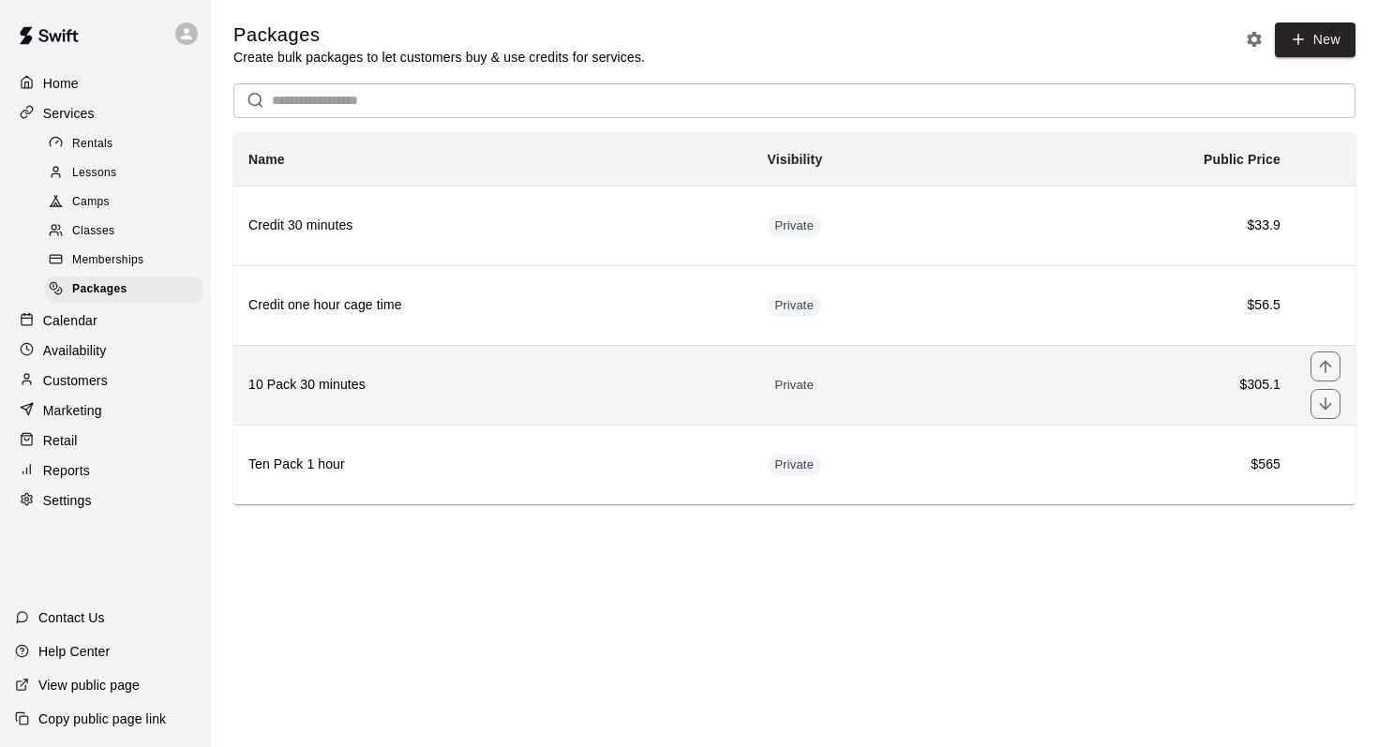
click at [453, 364] on th "10 Pack 30 minutes" at bounding box center [492, 385] width 519 height 80
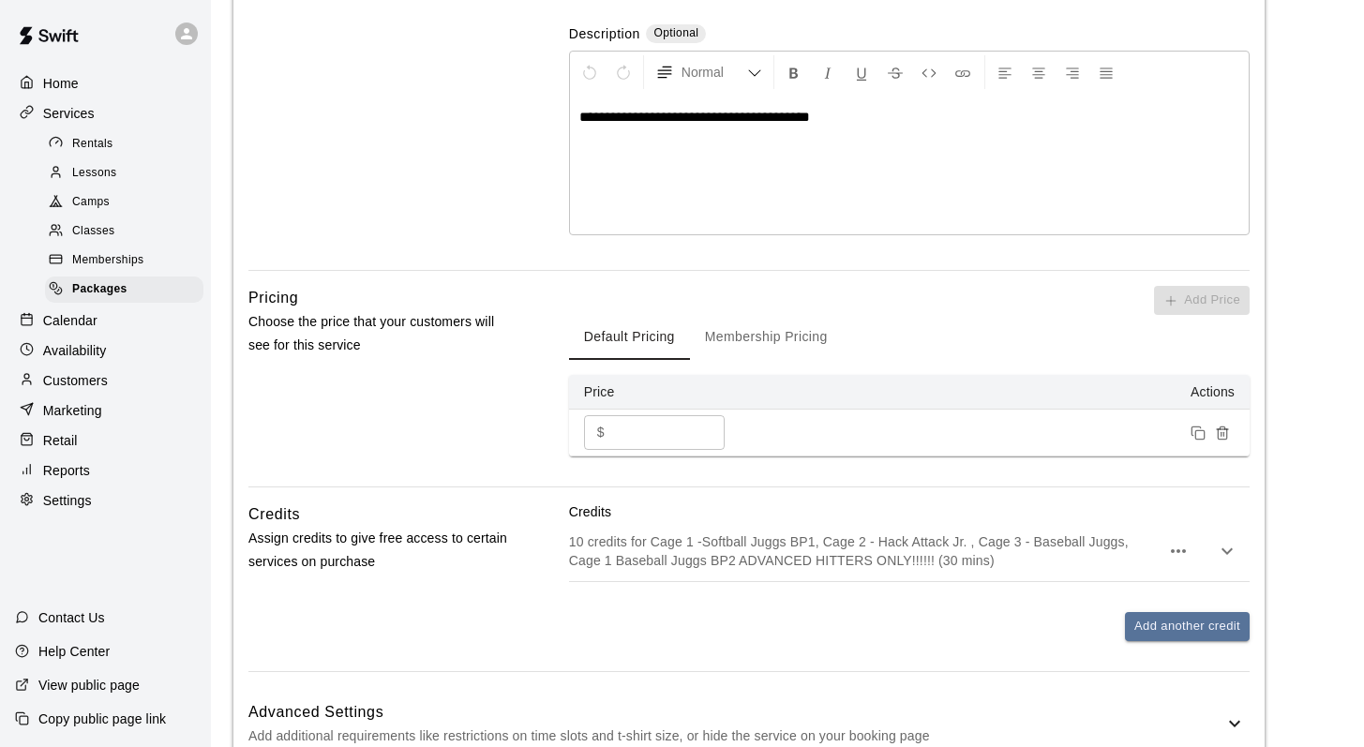
scroll to position [415, 0]
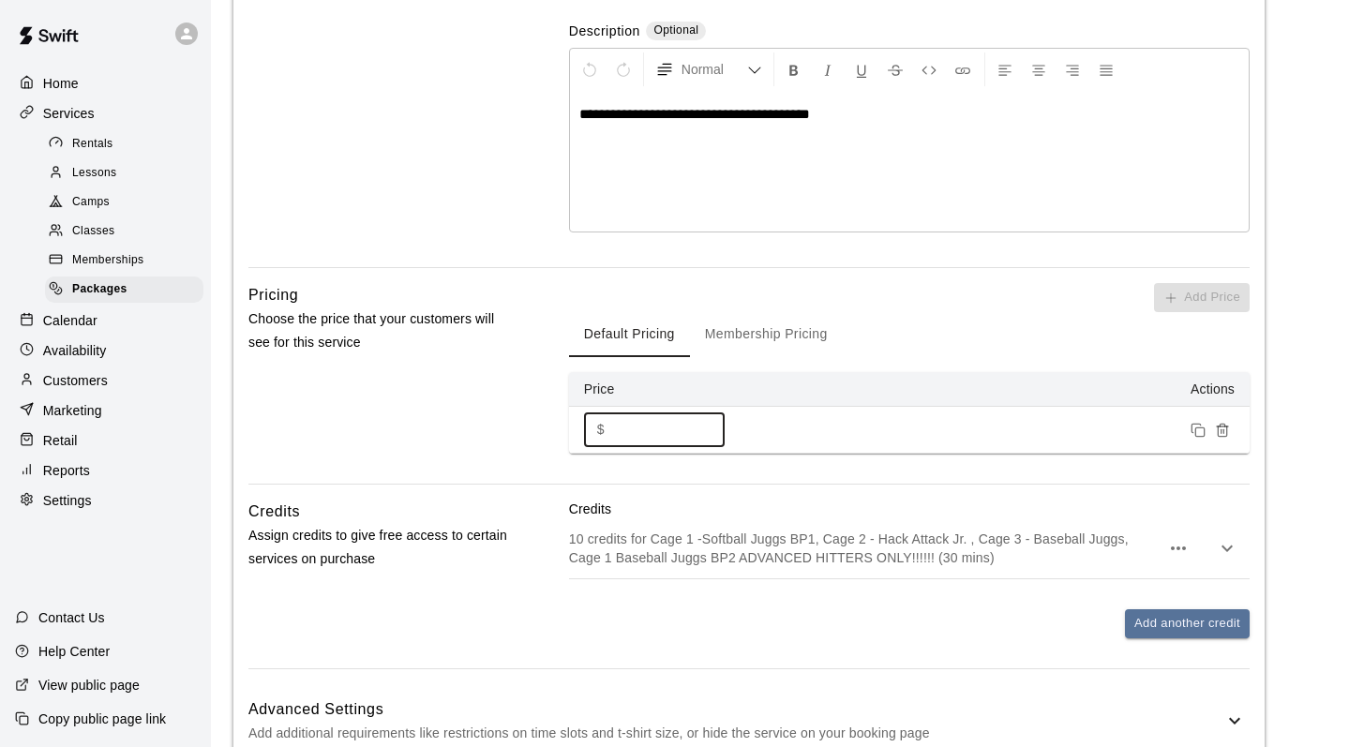
click at [654, 431] on input "*****" at bounding box center [668, 429] width 112 height 35
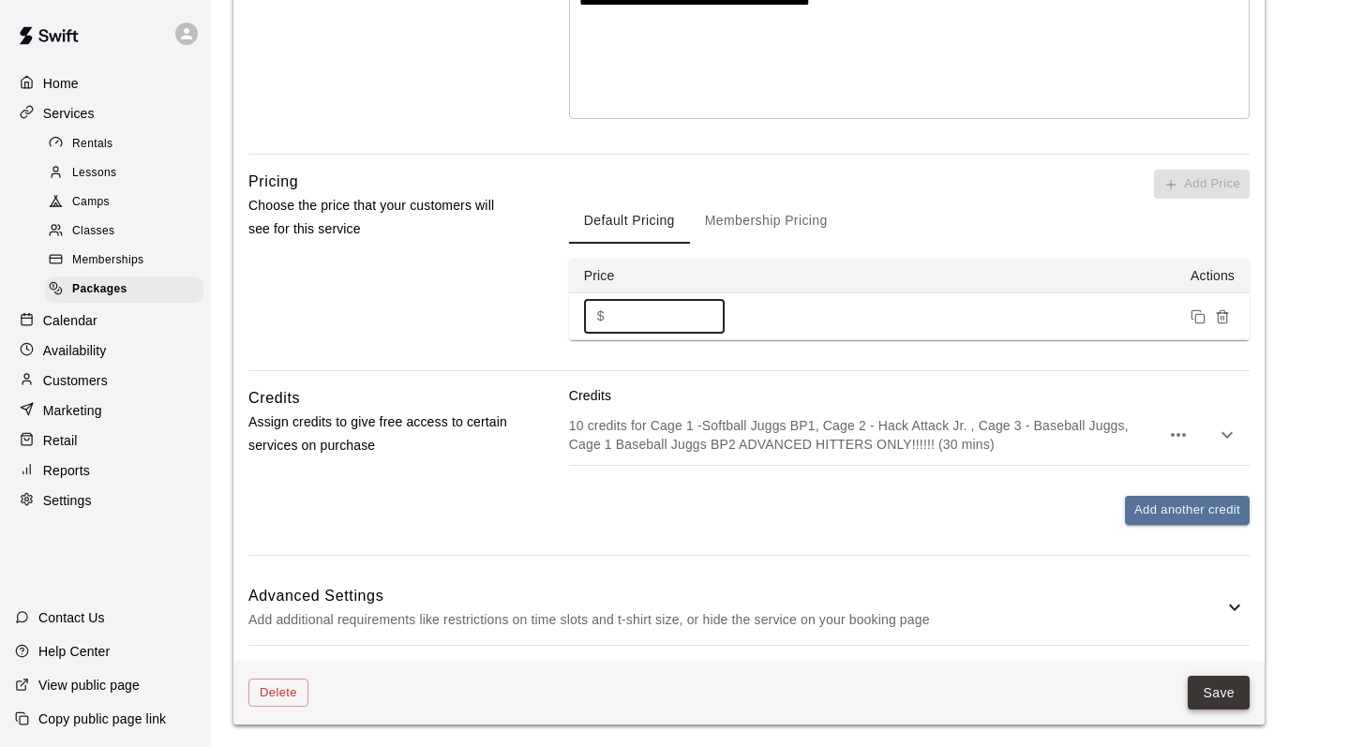
type input "******"
click at [1216, 689] on button "Save" at bounding box center [1218, 693] width 62 height 35
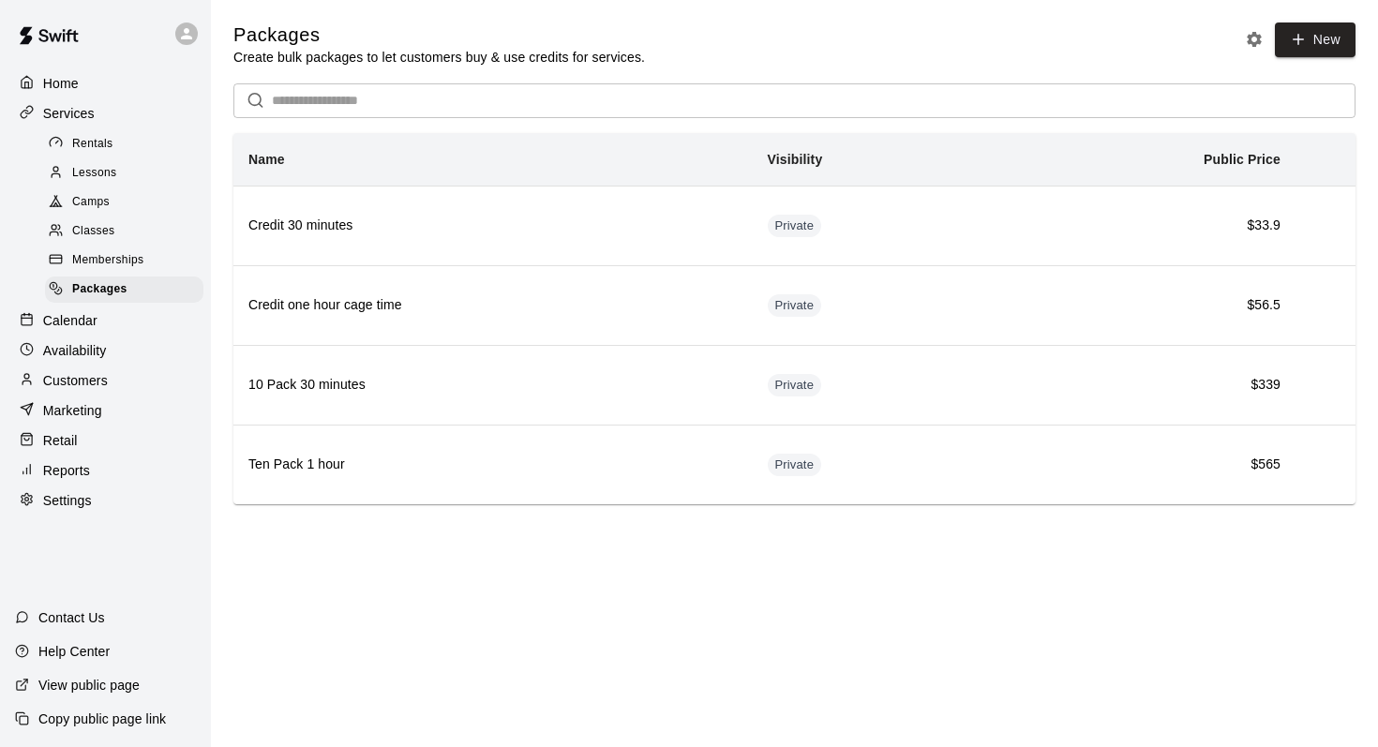
click at [93, 321] on p "Calendar" at bounding box center [70, 320] width 54 height 19
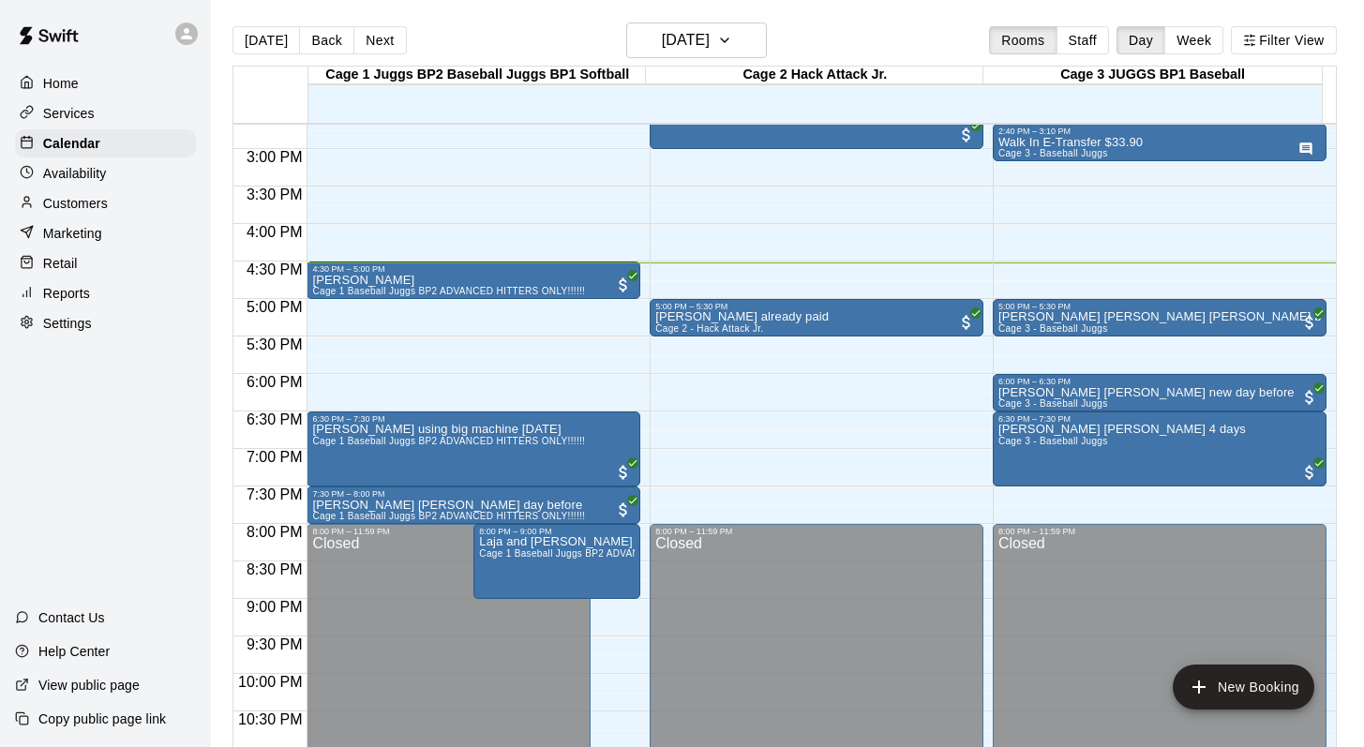
scroll to position [982, 0]
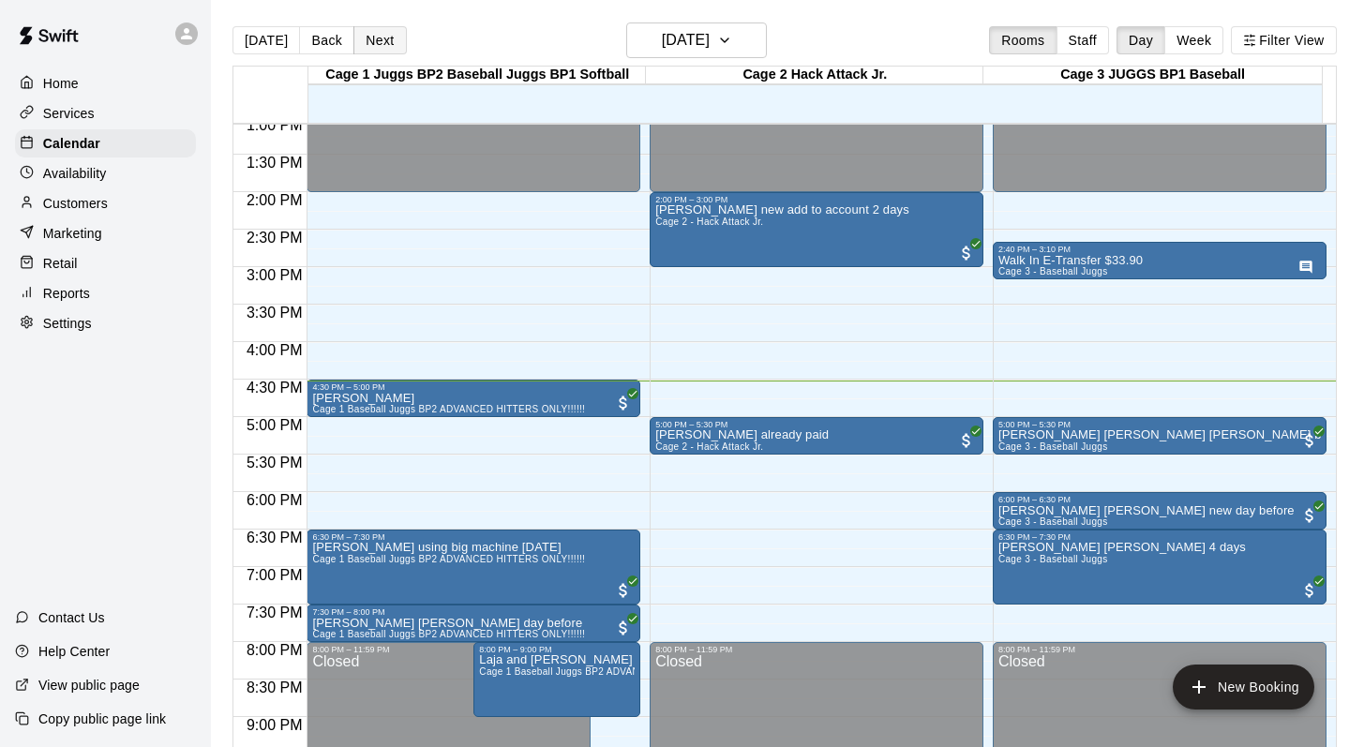
click at [362, 41] on button "Next" at bounding box center [379, 40] width 52 height 28
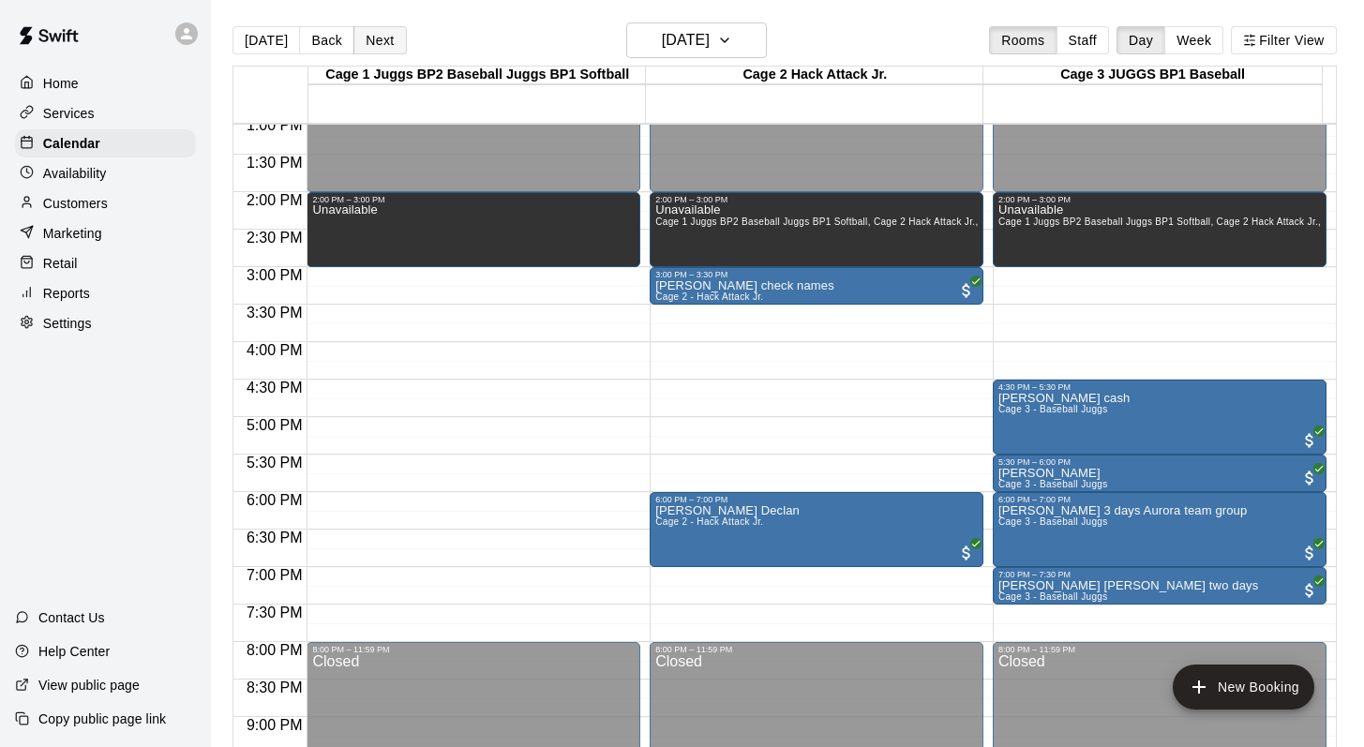
click at [376, 41] on button "Next" at bounding box center [379, 40] width 52 height 28
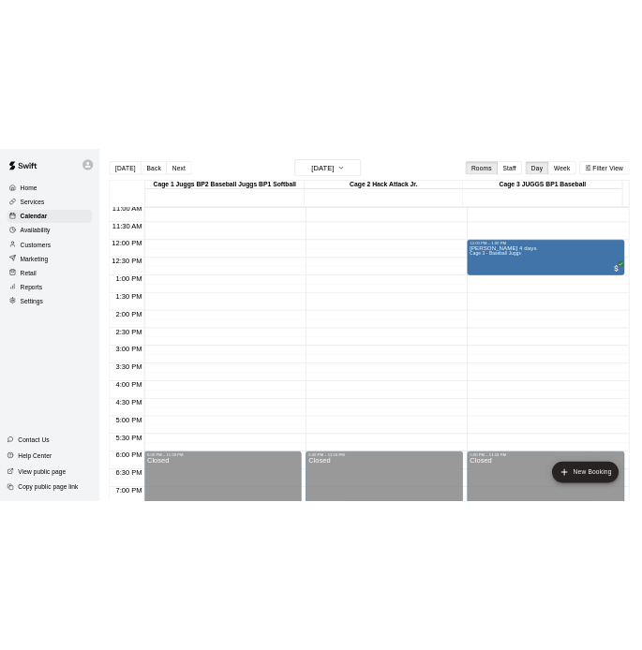
scroll to position [711, 0]
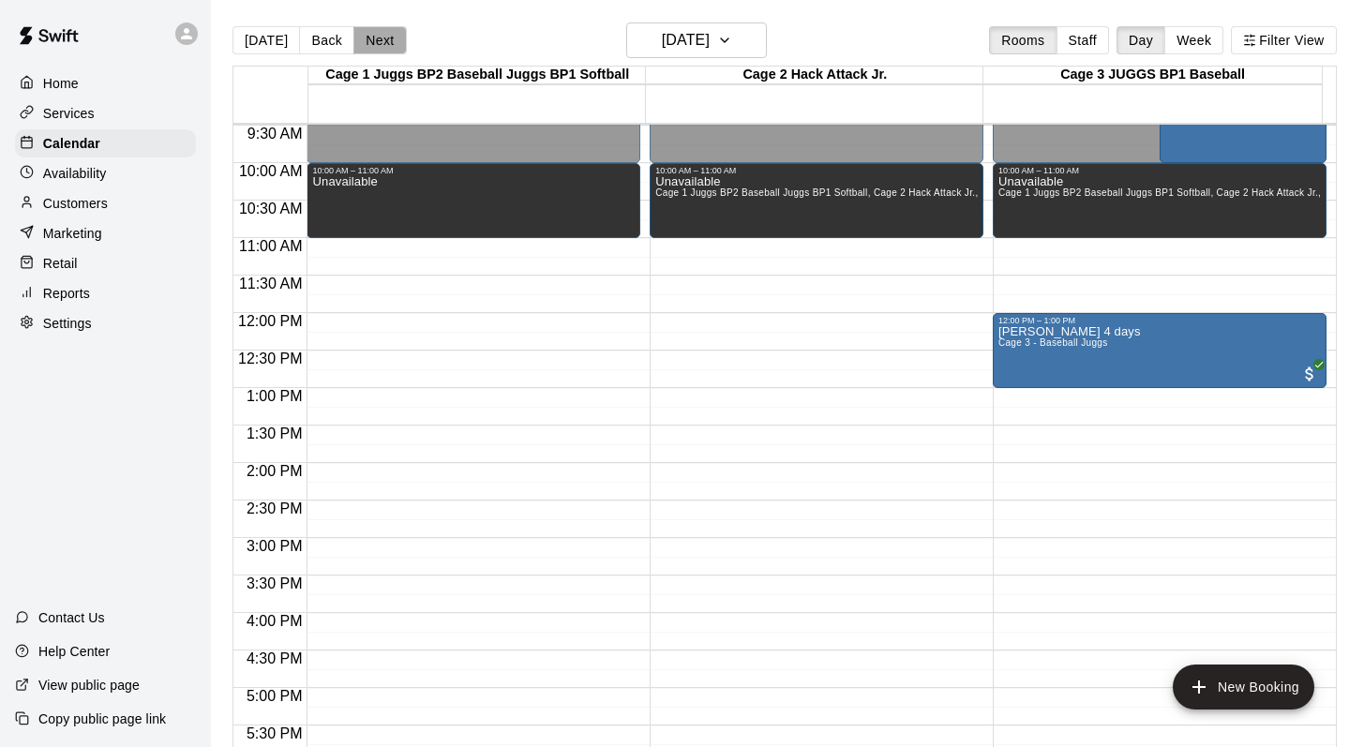
click at [381, 38] on button "Next" at bounding box center [379, 40] width 52 height 28
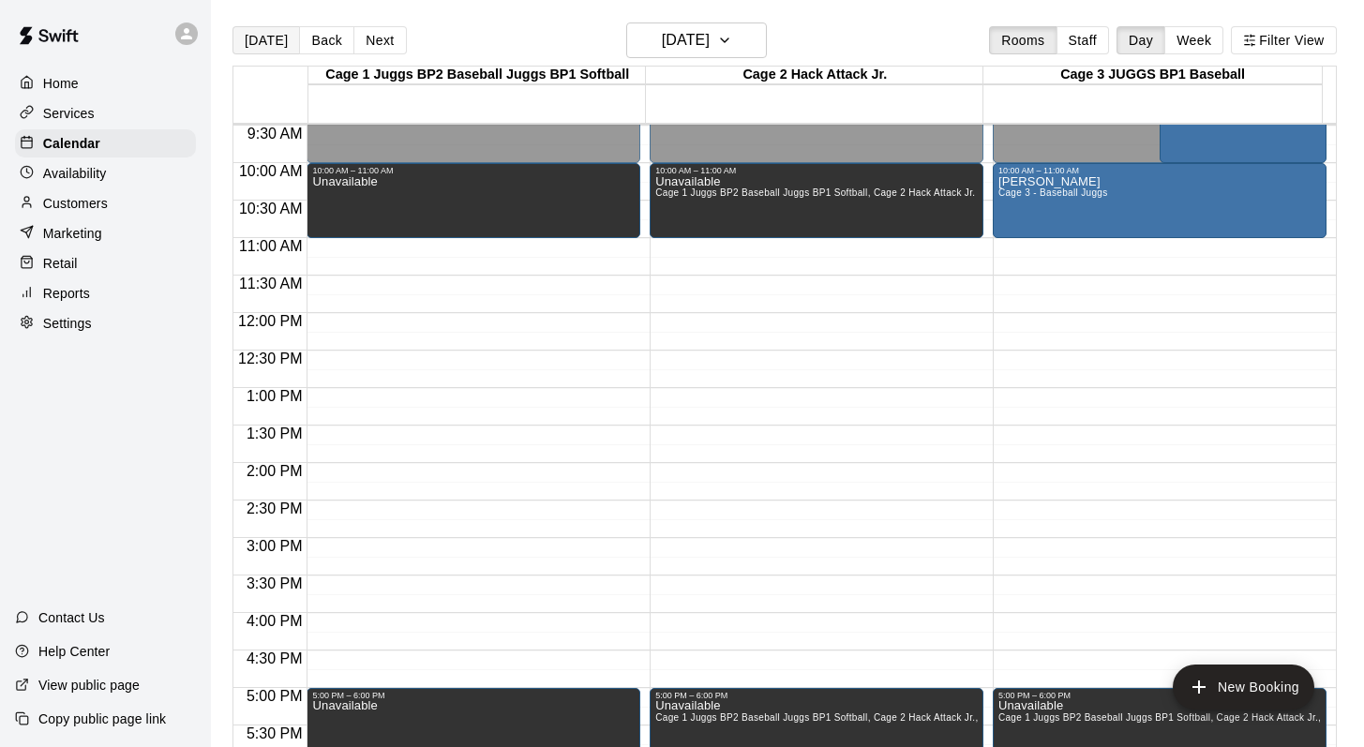
click at [253, 36] on button "[DATE]" at bounding box center [265, 40] width 67 height 28
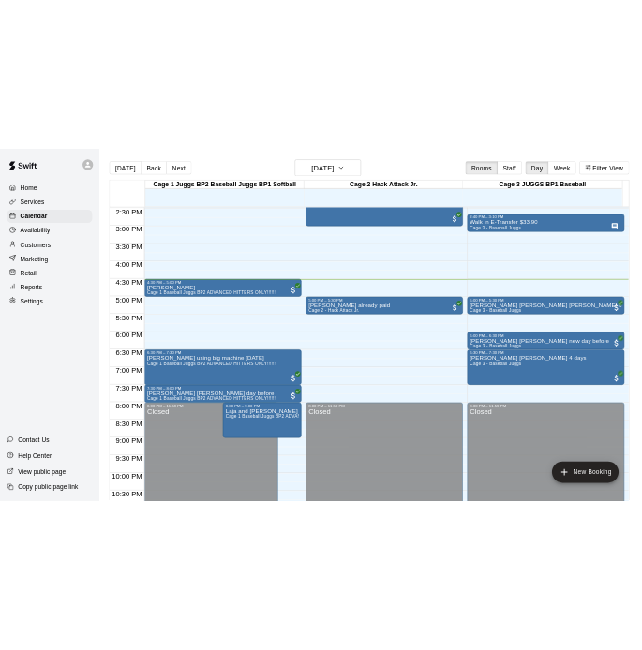
scroll to position [1087, 0]
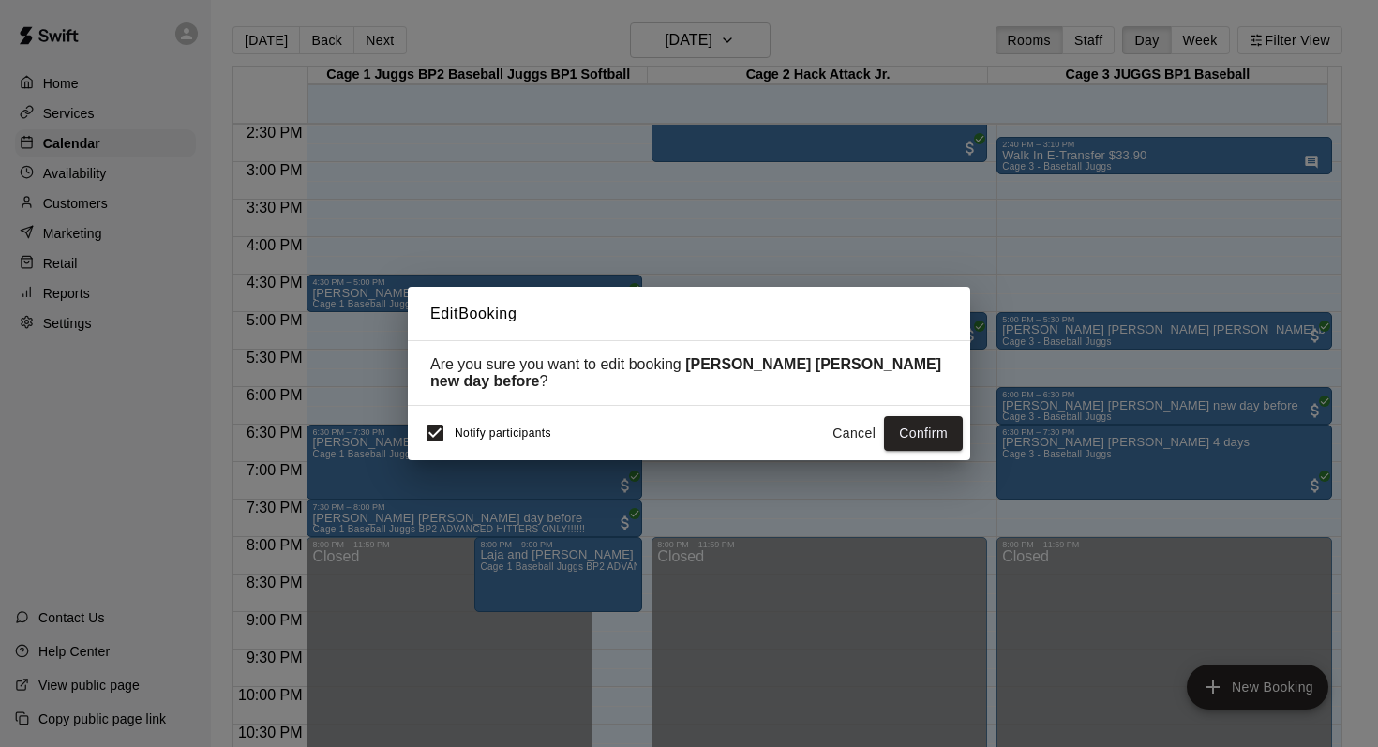
click at [843, 426] on button "Cancel" at bounding box center [854, 433] width 60 height 35
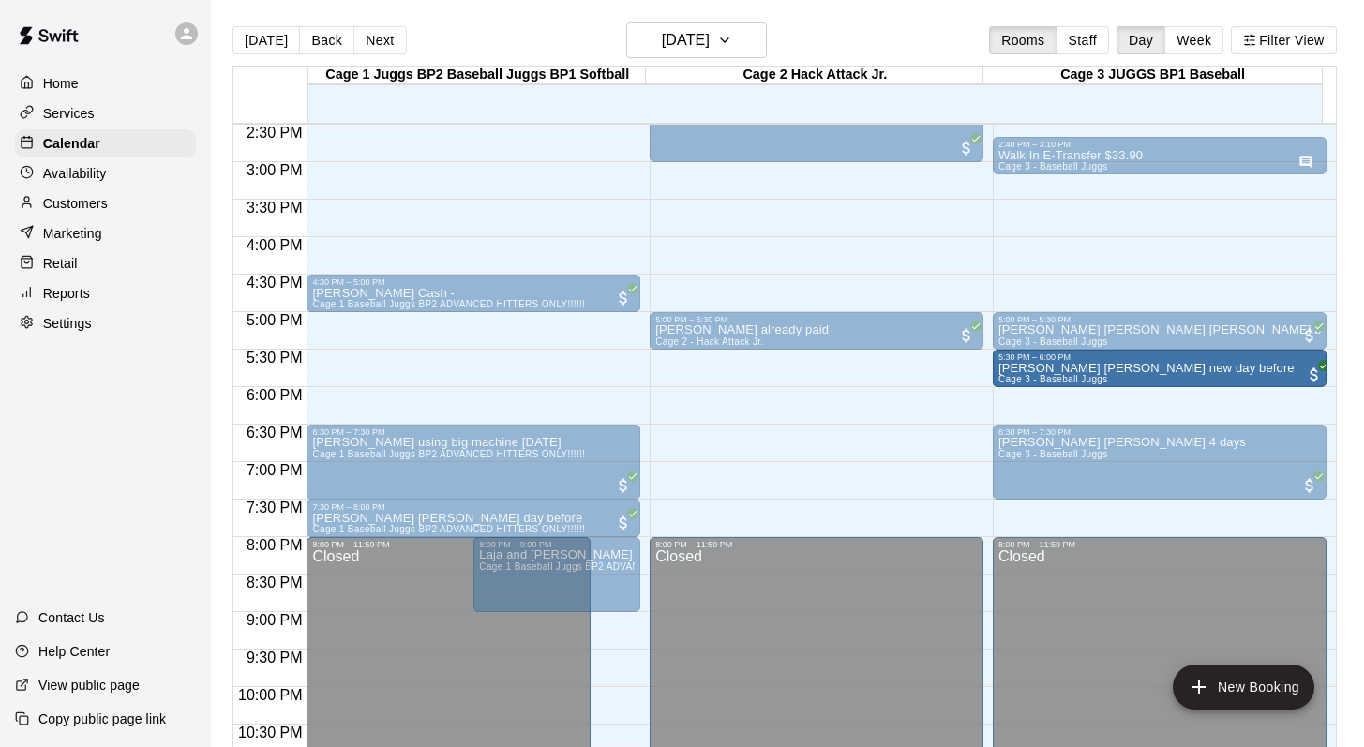
drag, startPoint x: 1036, startPoint y: 411, endPoint x: 1035, endPoint y: 389, distance: 22.5
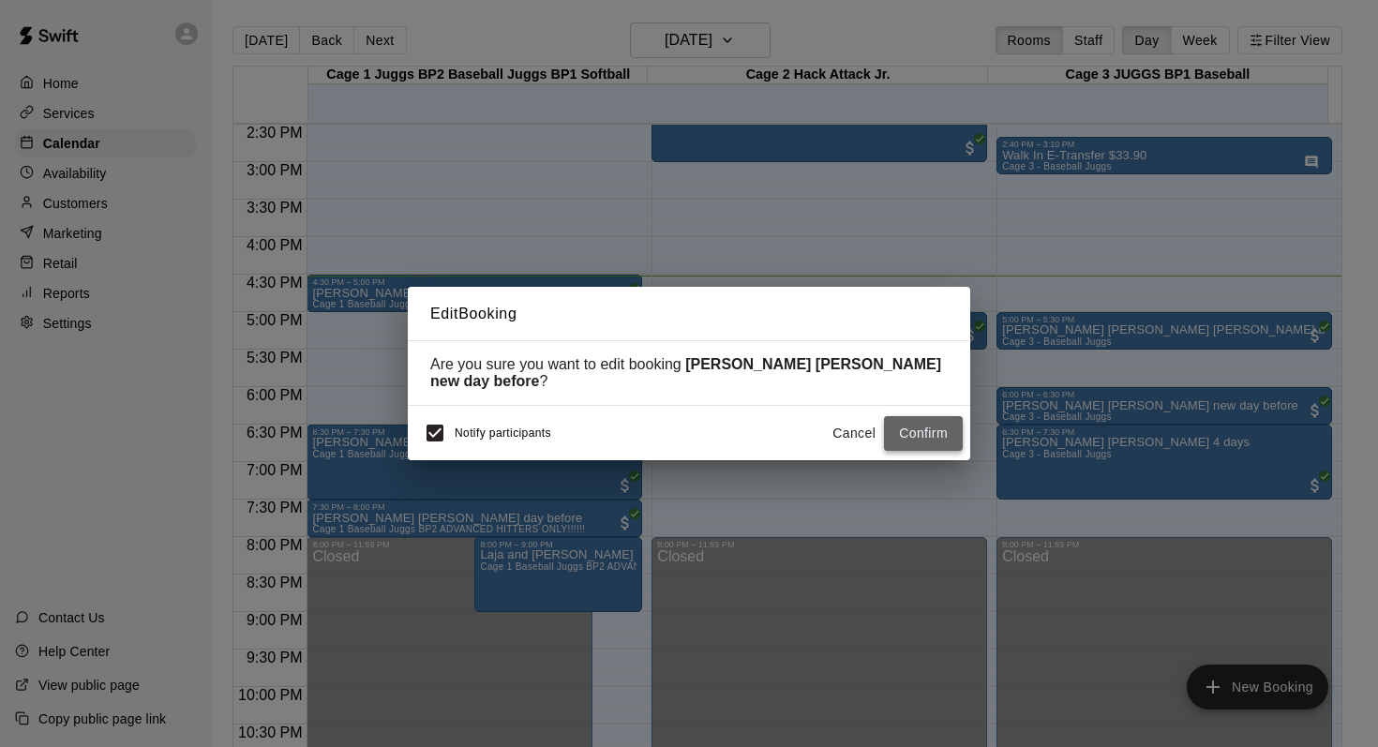
click at [900, 426] on button "Confirm" at bounding box center [923, 433] width 79 height 35
